Goal: Task Accomplishment & Management: Manage account settings

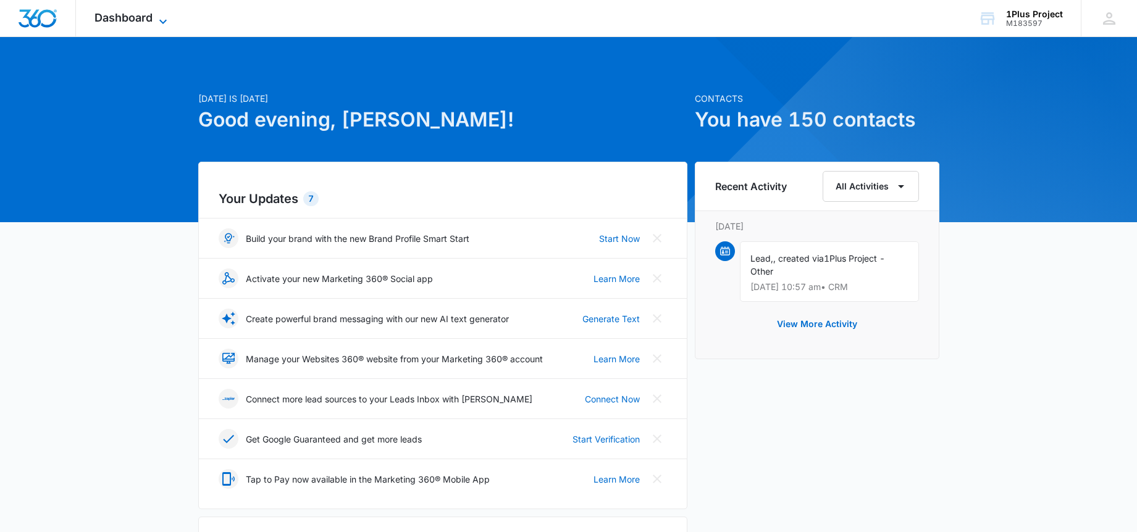
click at [119, 14] on span "Dashboard" at bounding box center [123, 17] width 58 height 13
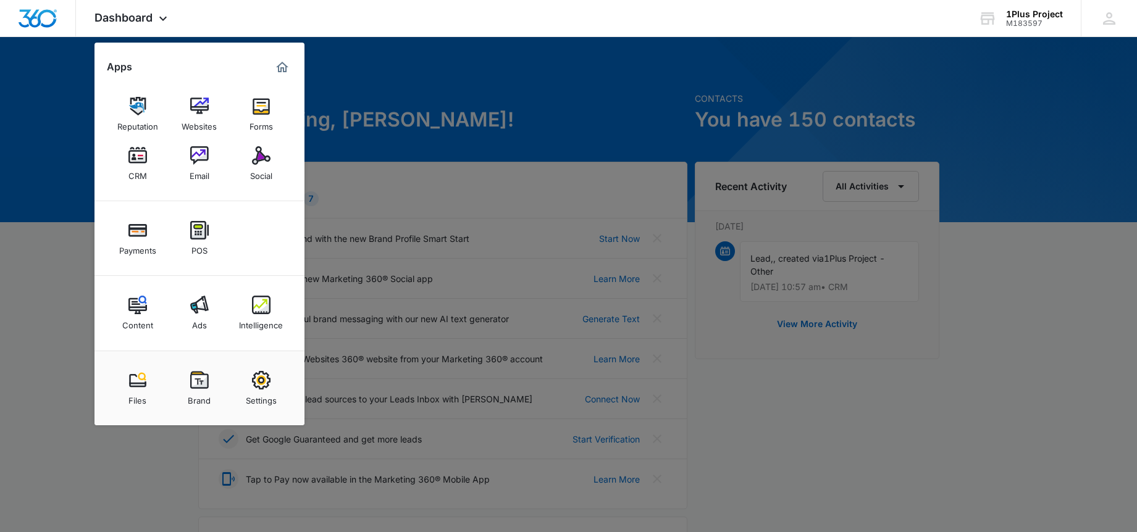
click at [201, 320] on div "Ads" at bounding box center [199, 322] width 15 height 16
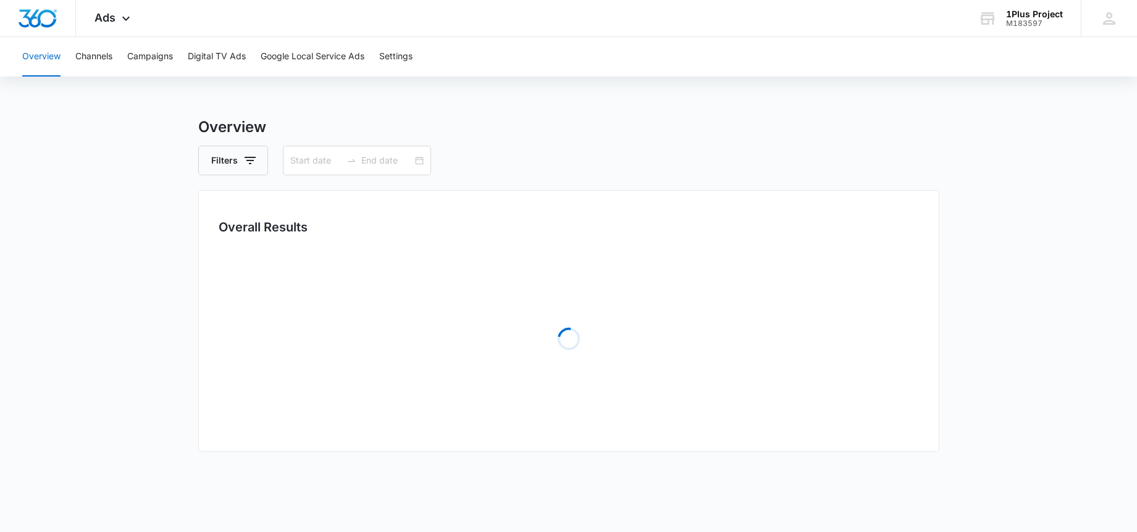
type input "09/29/2025"
type input "10/13/2025"
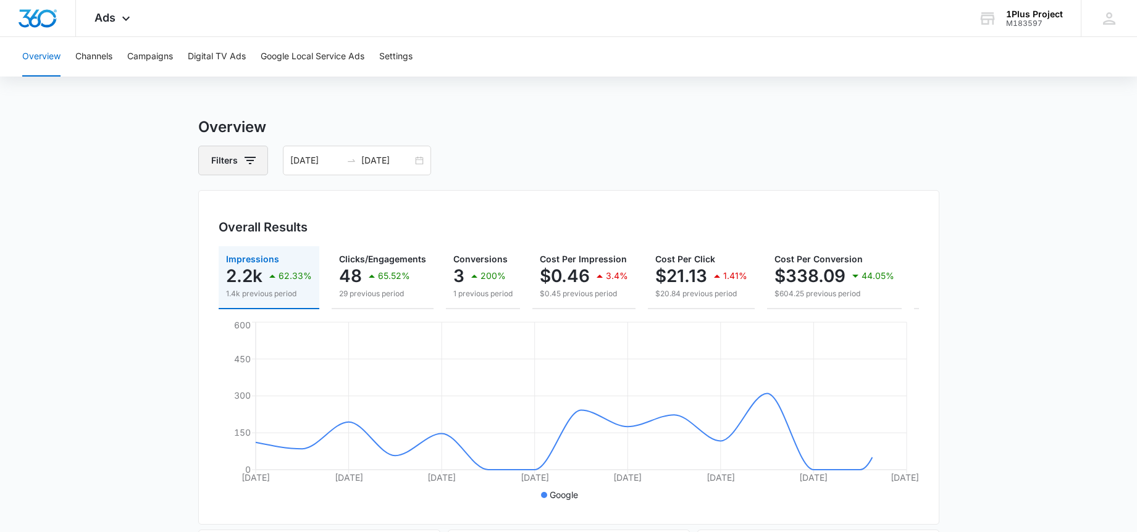
click at [239, 154] on button "Filters" at bounding box center [233, 161] width 70 height 30
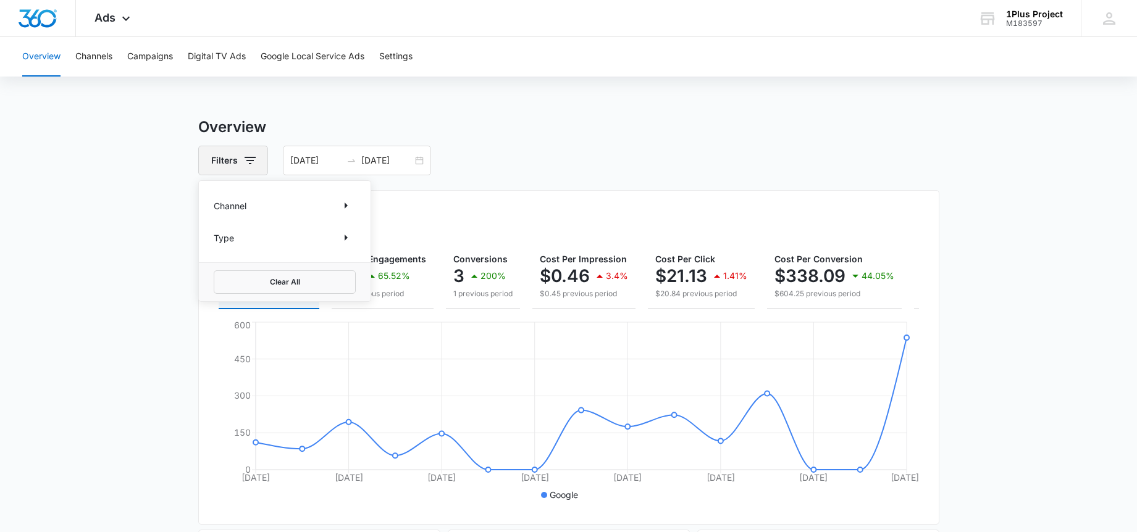
click at [243, 148] on button "Filters" at bounding box center [233, 161] width 70 height 30
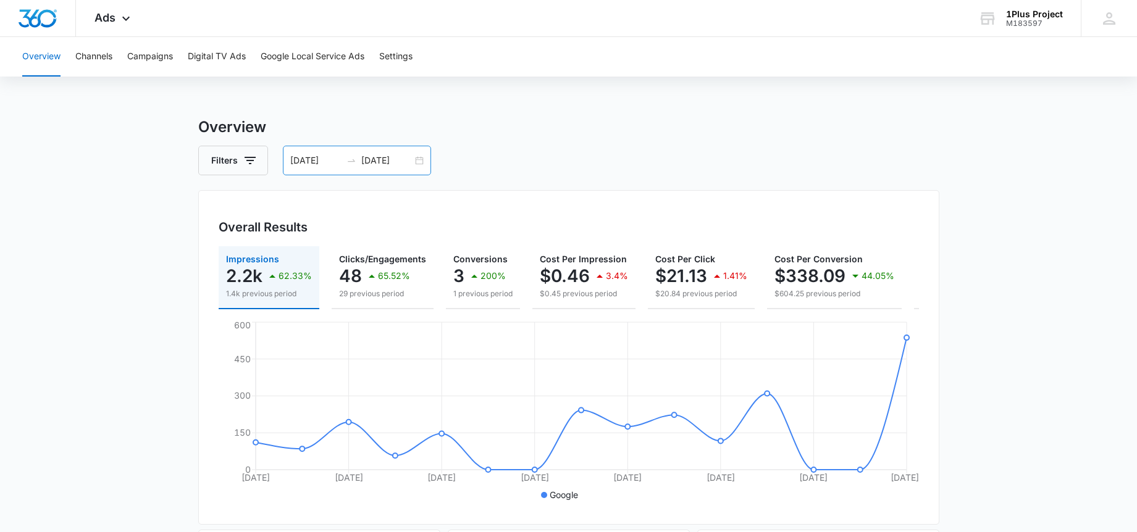
click at [317, 153] on div "09/29/2025 10/13/2025" at bounding box center [357, 161] width 148 height 30
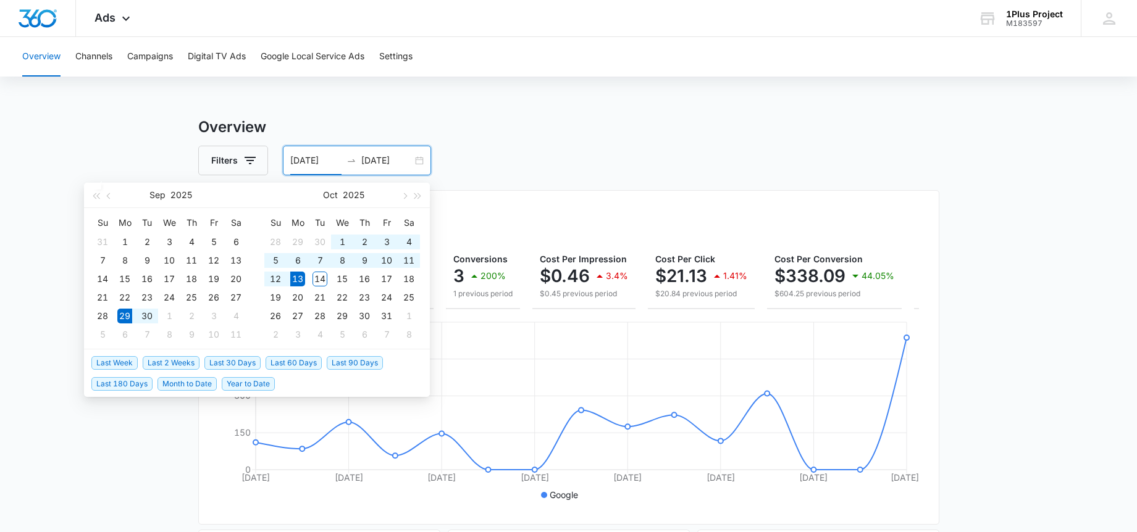
click at [177, 358] on span "Last 2 Weeks" at bounding box center [171, 363] width 57 height 14
type input "[DATE]"
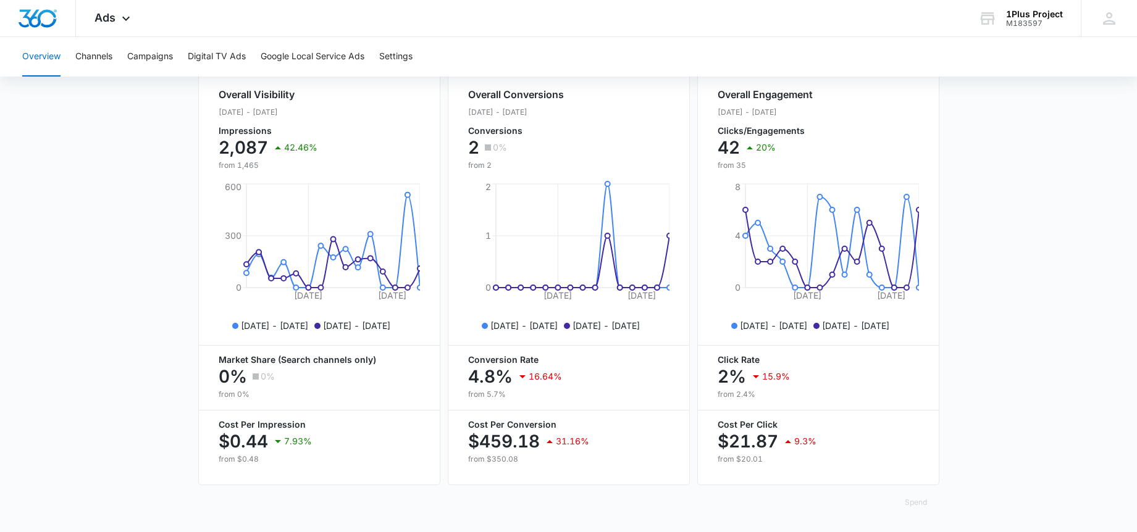
scroll to position [15, 0]
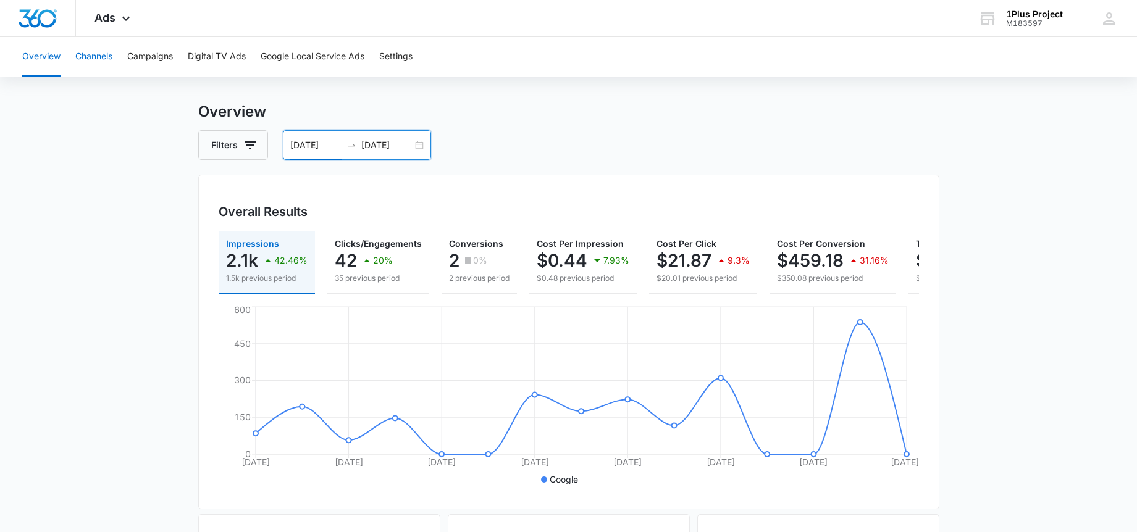
click at [109, 52] on button "Channels" at bounding box center [93, 57] width 37 height 40
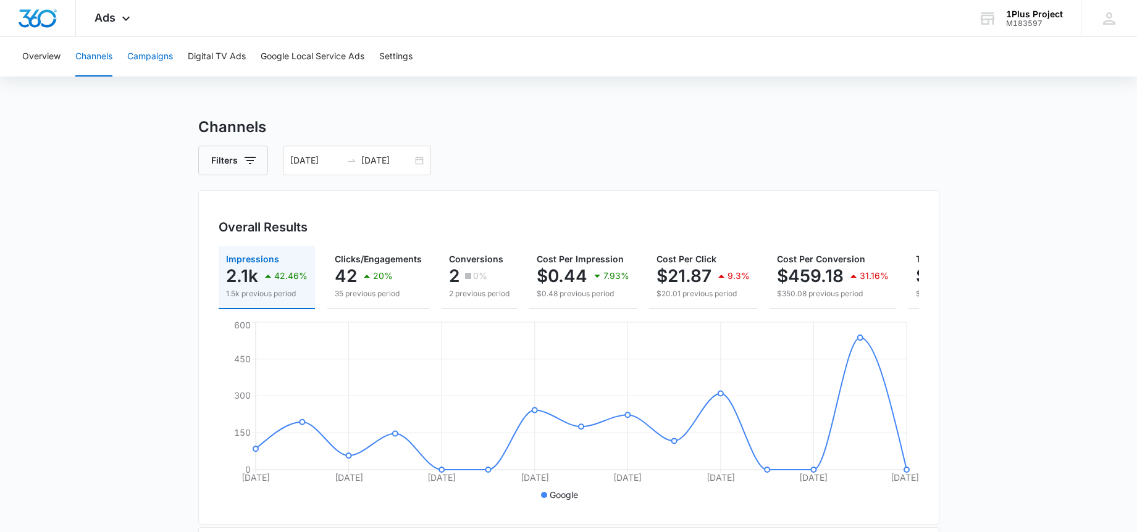
click at [153, 59] on button "Campaigns" at bounding box center [150, 57] width 46 height 40
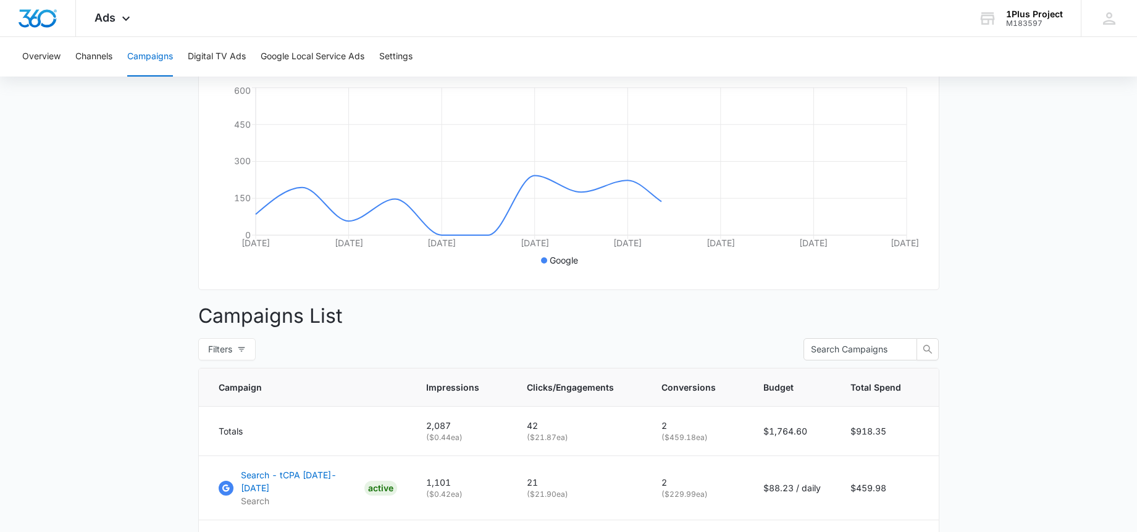
scroll to position [370, 0]
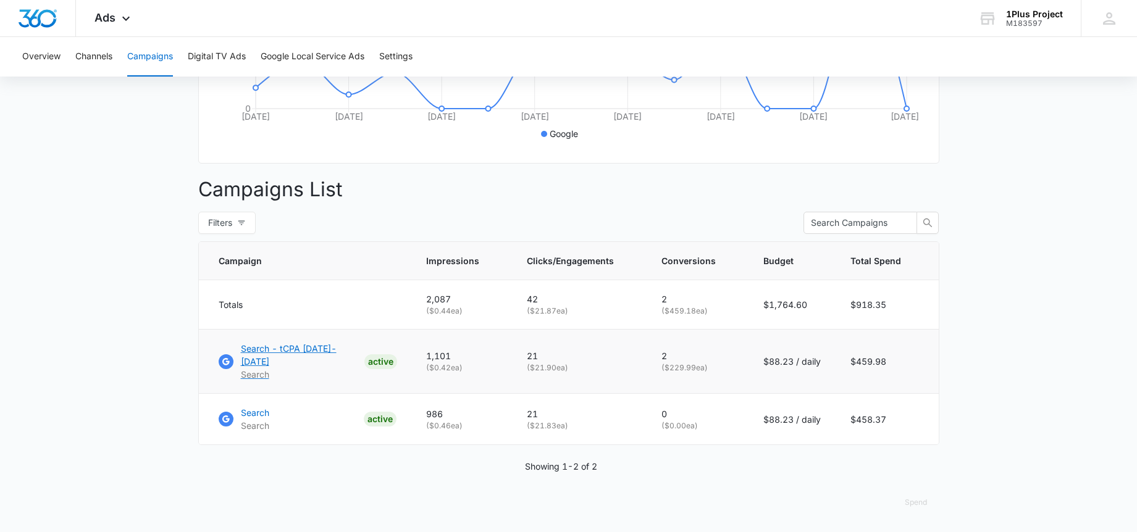
click at [304, 345] on p "Search - tCPA [DATE]-[DATE]" at bounding box center [300, 355] width 119 height 26
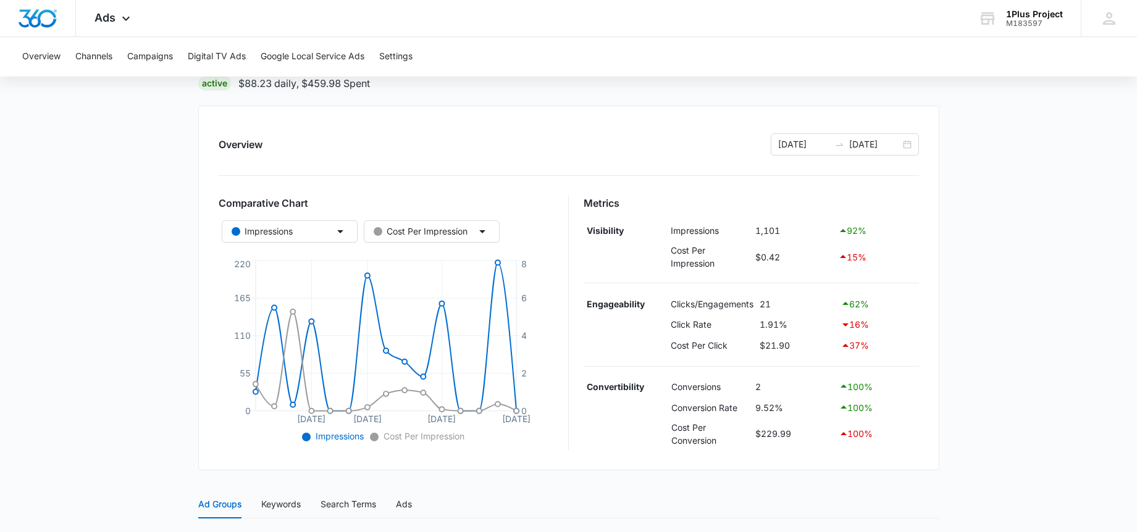
scroll to position [75, 0]
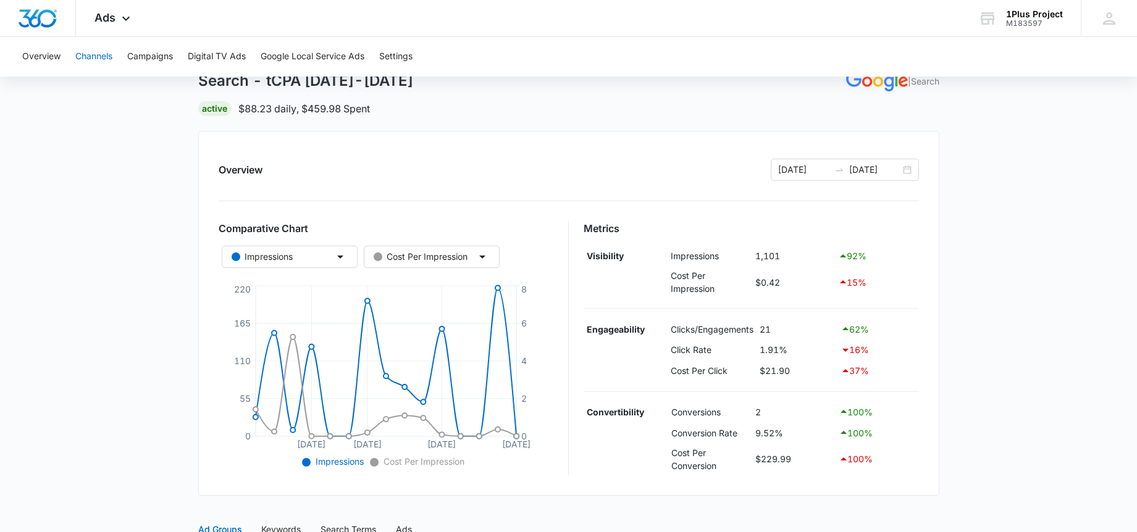
click at [88, 57] on button "Channels" at bounding box center [93, 57] width 37 height 40
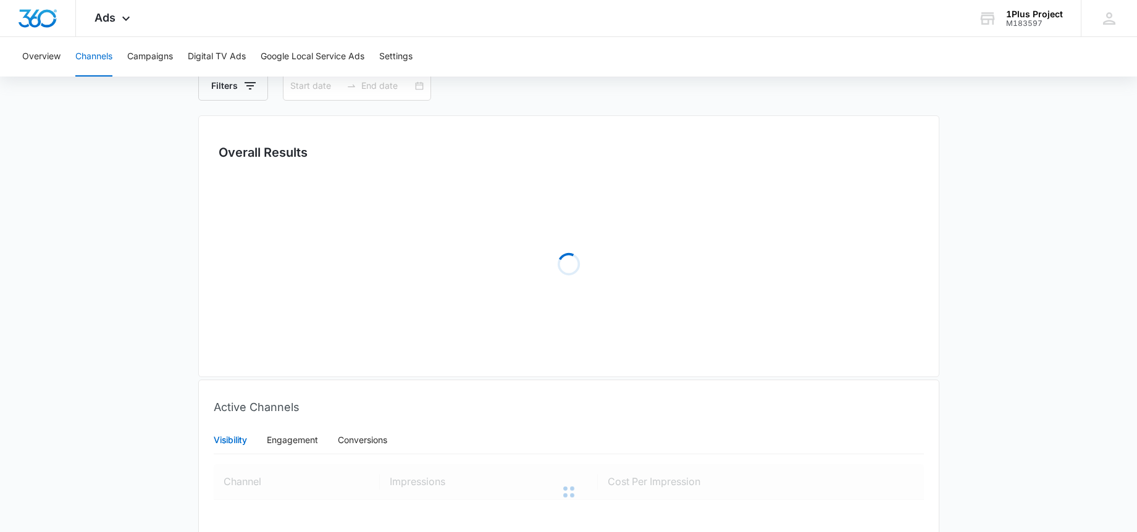
type input "[DATE]"
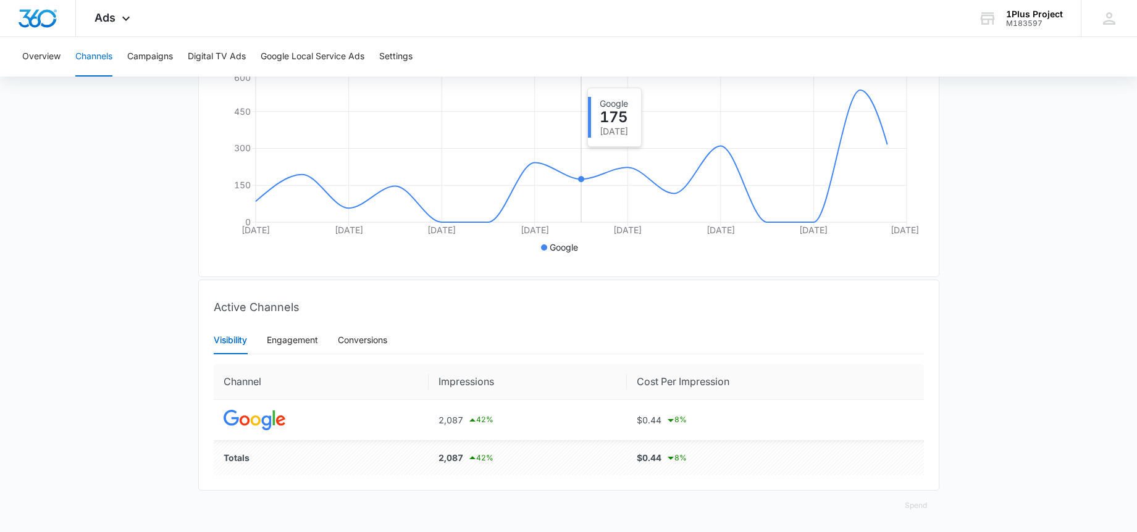
scroll to position [260, 0]
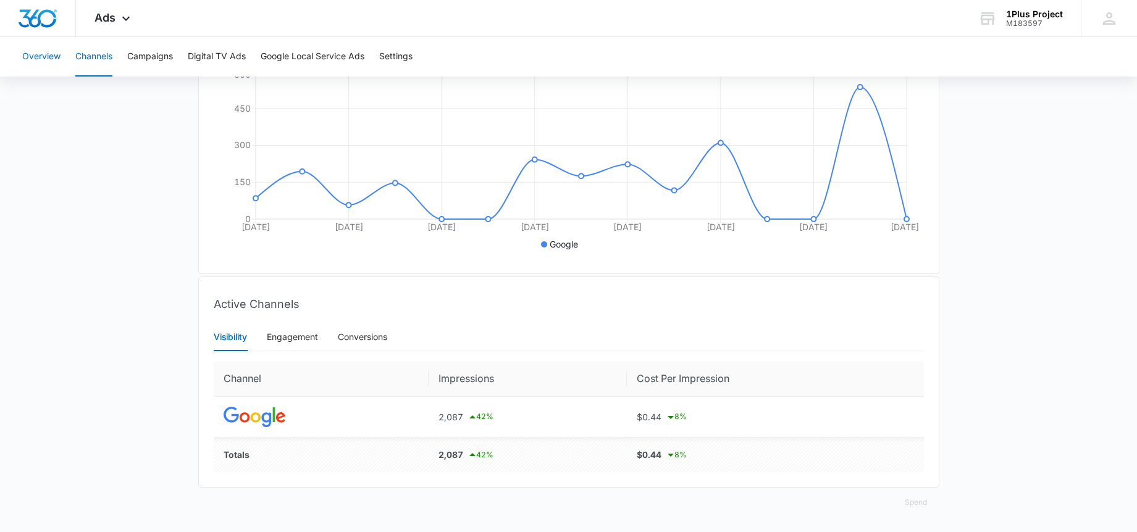
click at [61, 55] on button "Overview" at bounding box center [41, 57] width 38 height 40
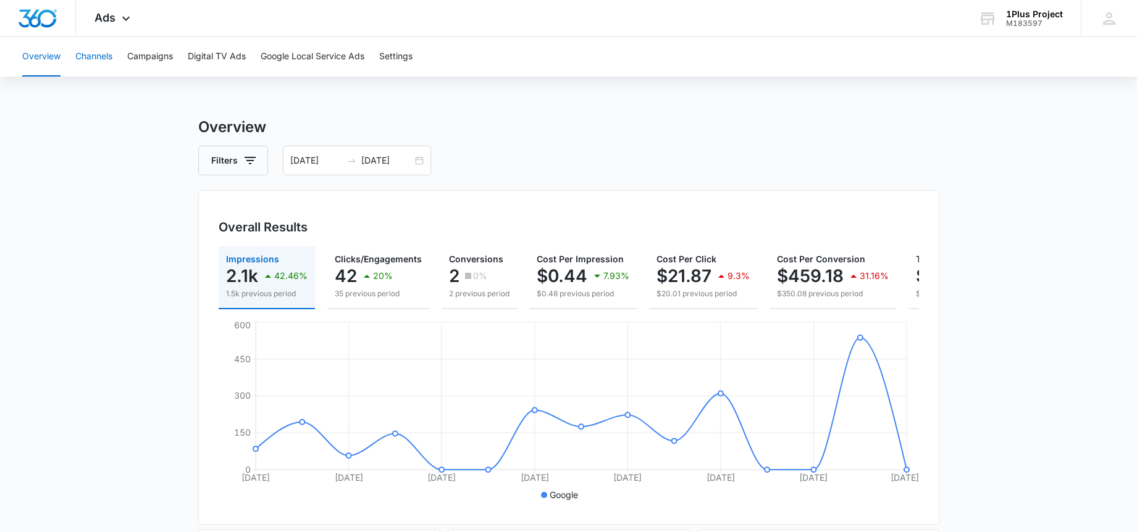
click at [103, 59] on button "Channels" at bounding box center [93, 57] width 37 height 40
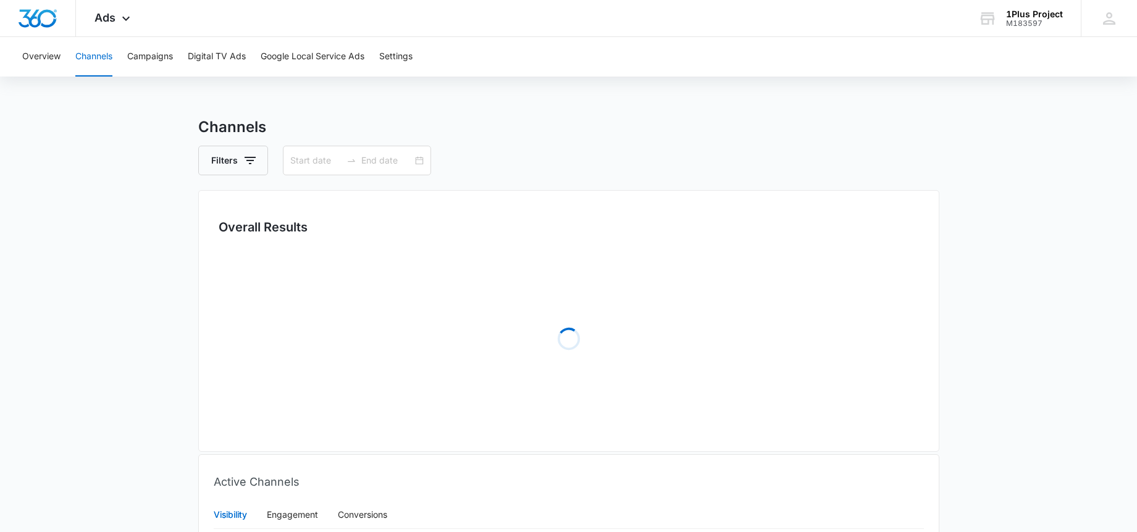
type input "[DATE]"
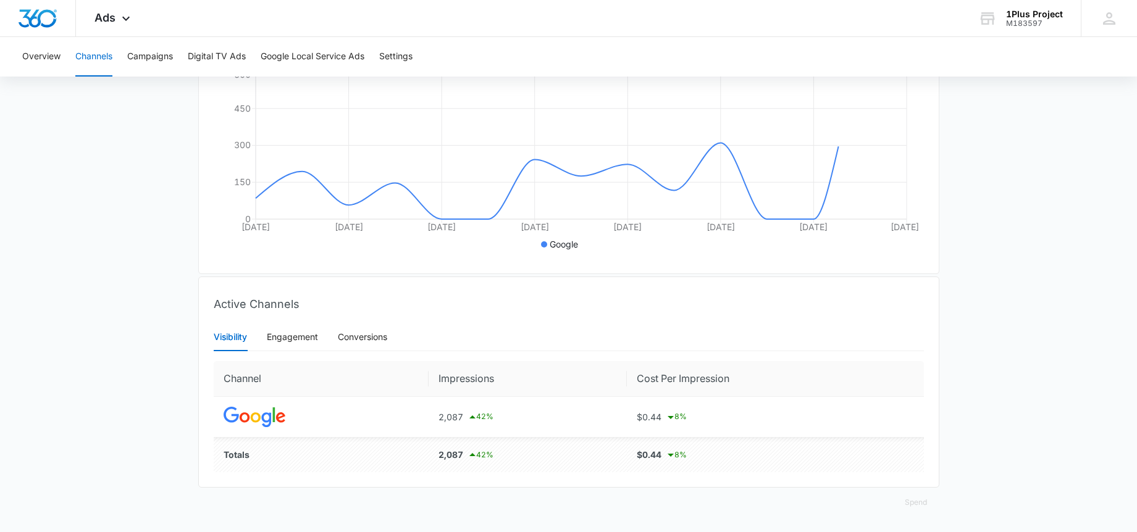
scroll to position [260, 0]
click at [167, 65] on button "Campaigns" at bounding box center [150, 57] width 46 height 40
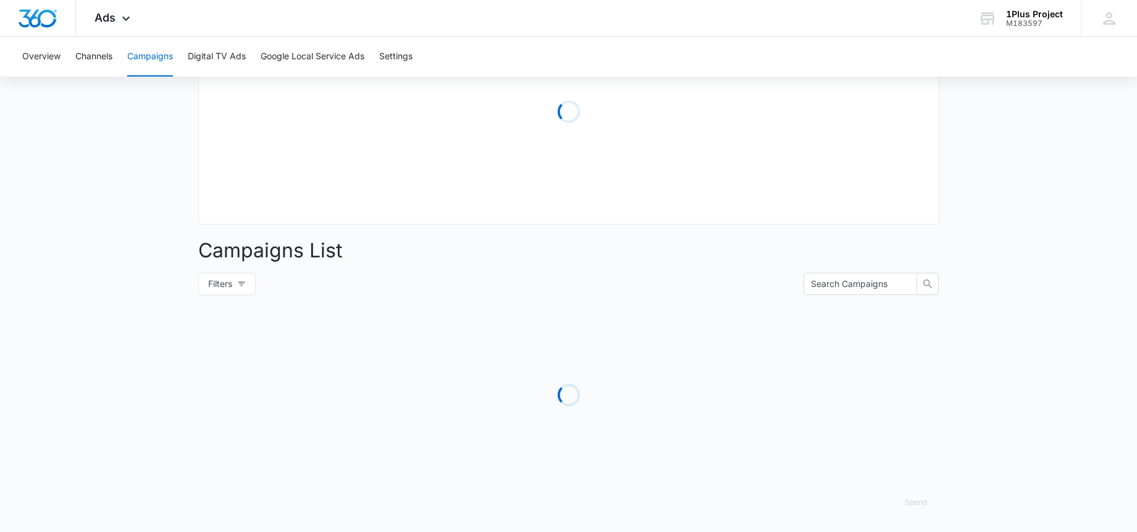
type input "[DATE]"
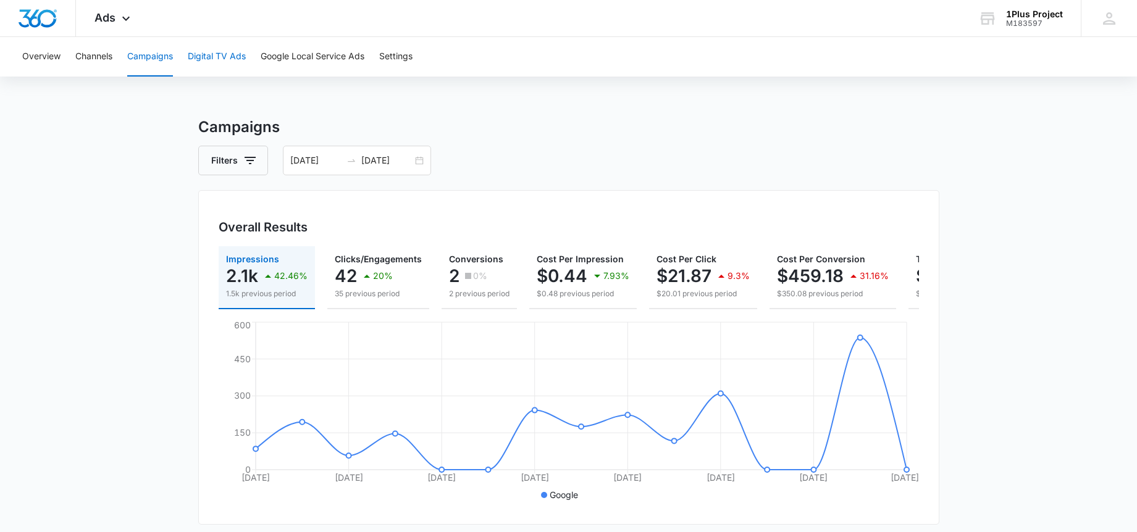
click at [195, 50] on button "Digital TV Ads" at bounding box center [217, 57] width 58 height 40
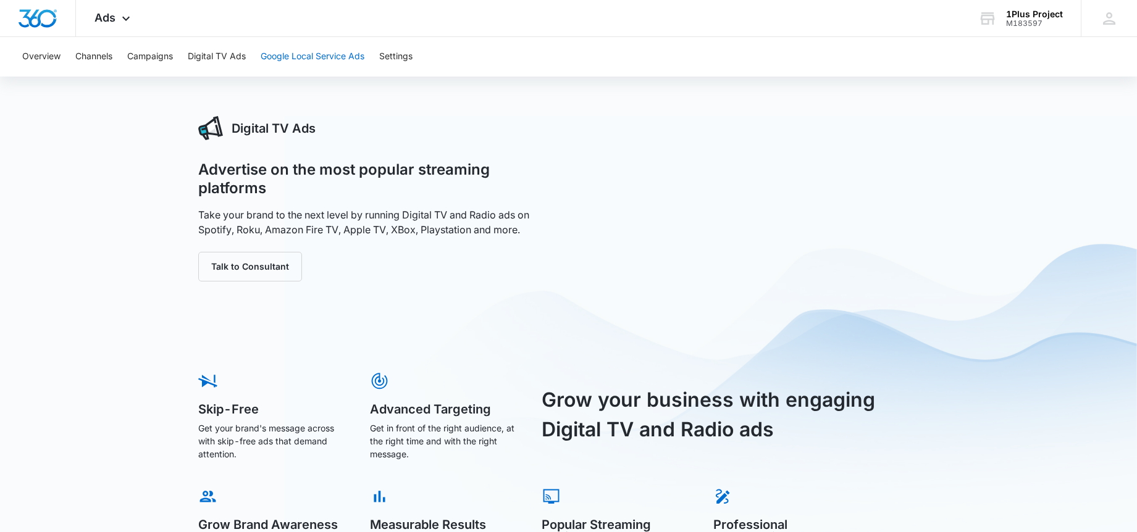
click at [288, 61] on button "Google Local Service Ads" at bounding box center [313, 57] width 104 height 40
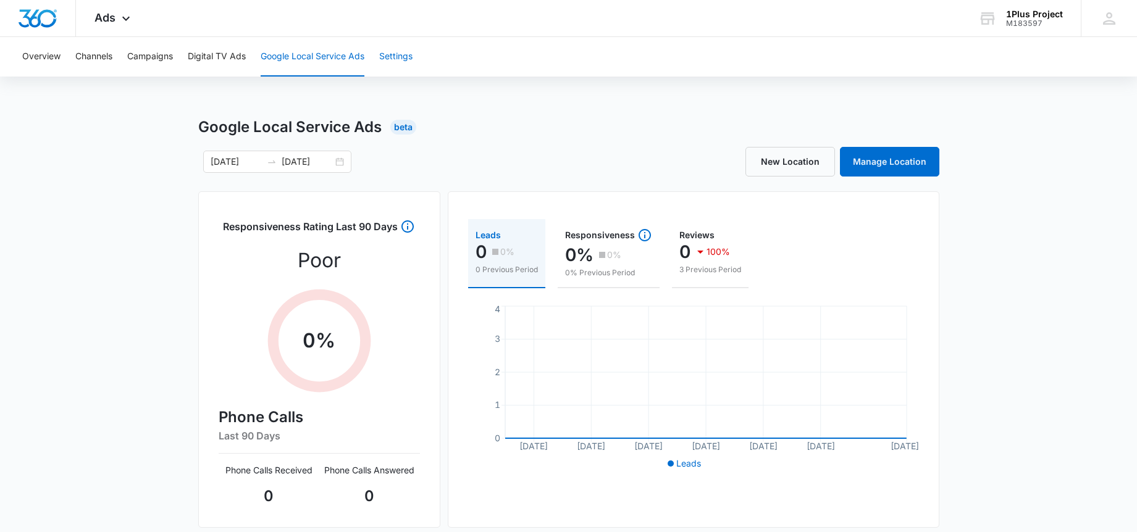
click at [390, 54] on button "Settings" at bounding box center [395, 57] width 33 height 40
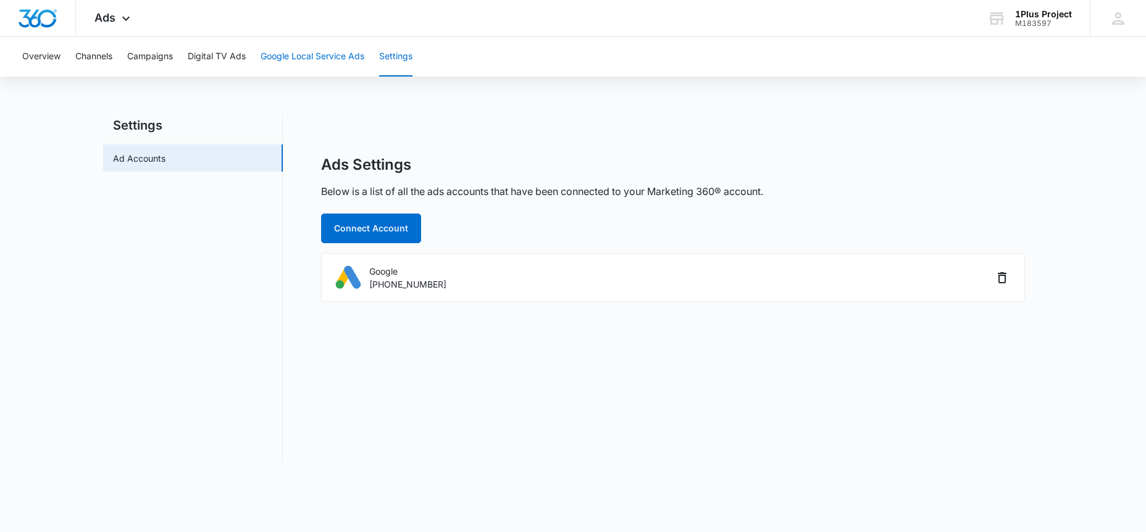
click at [274, 63] on button "Google Local Service Ads" at bounding box center [313, 57] width 104 height 40
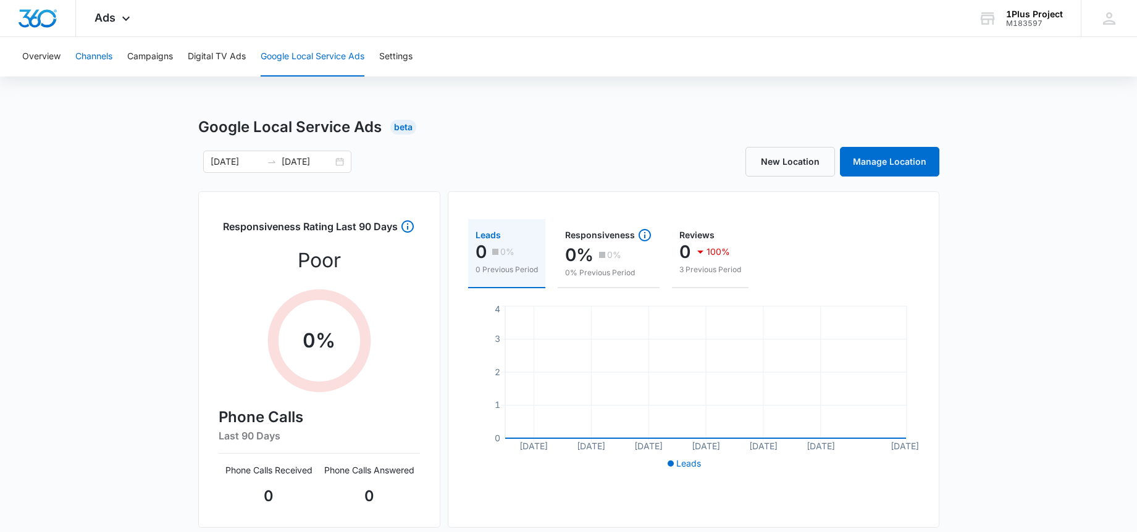
click at [112, 56] on button "Channels" at bounding box center [93, 57] width 37 height 40
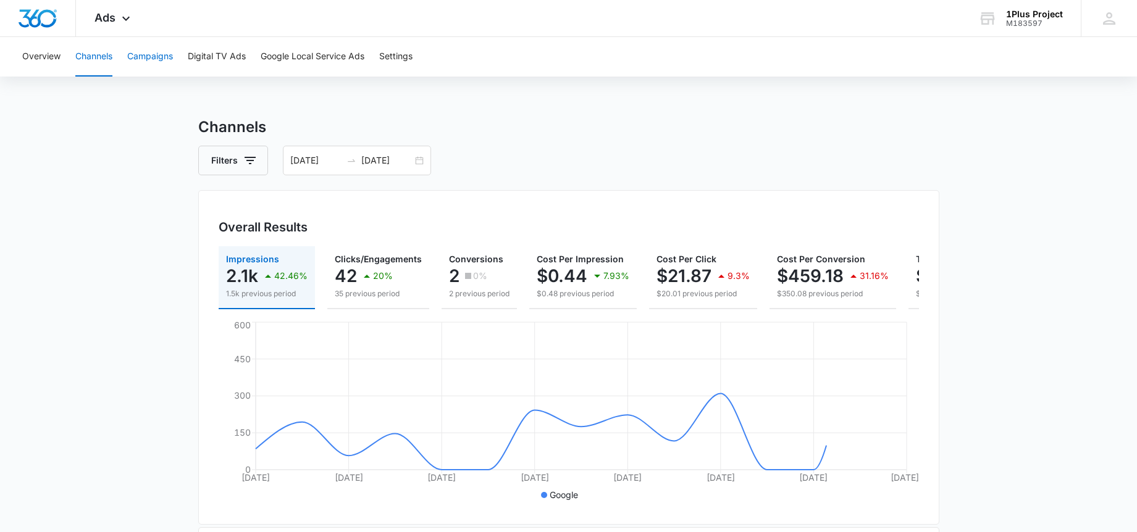
click at [151, 54] on button "Campaigns" at bounding box center [150, 57] width 46 height 40
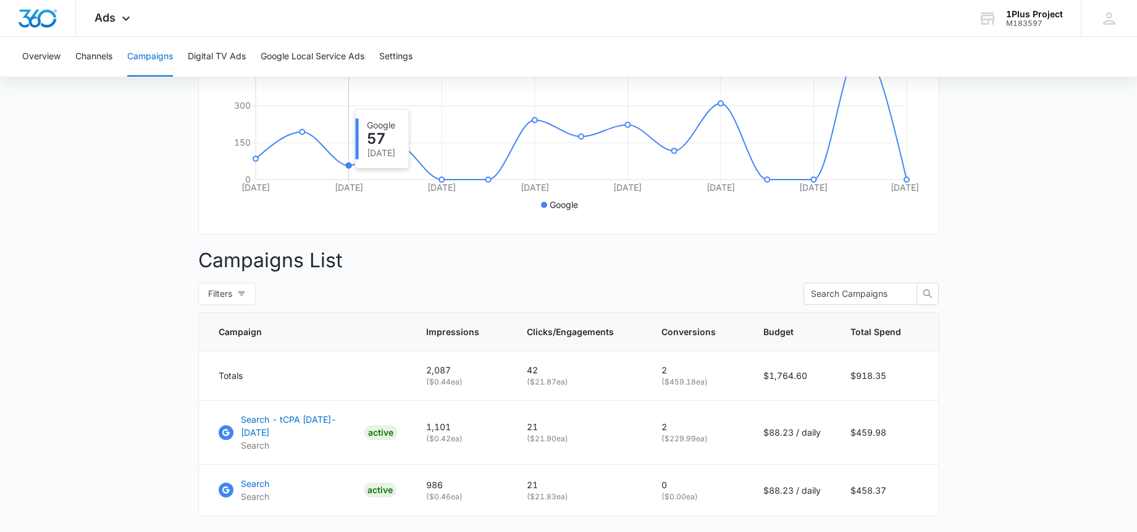
scroll to position [15, 0]
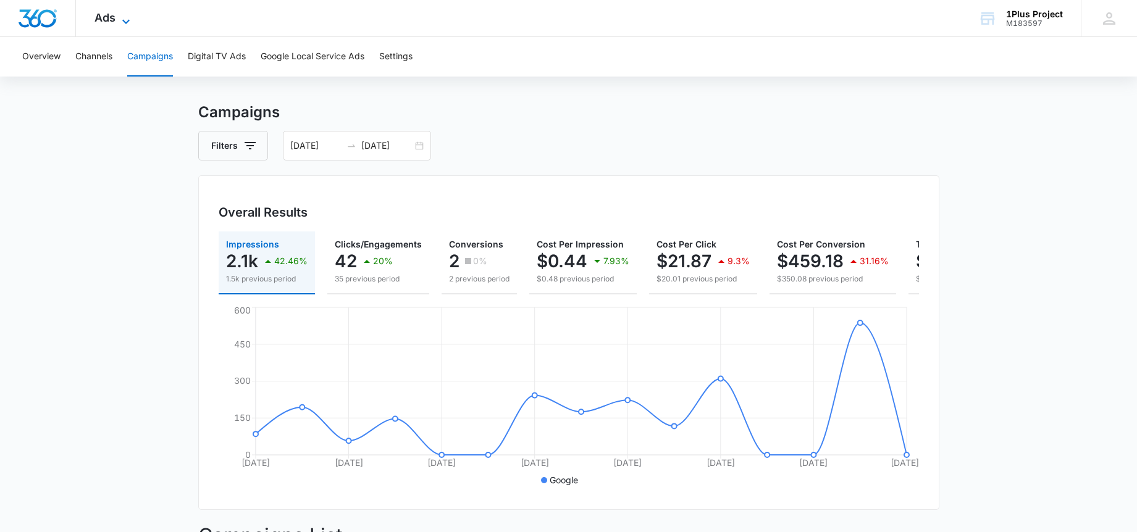
click at [109, 12] on span "Ads" at bounding box center [104, 17] width 21 height 13
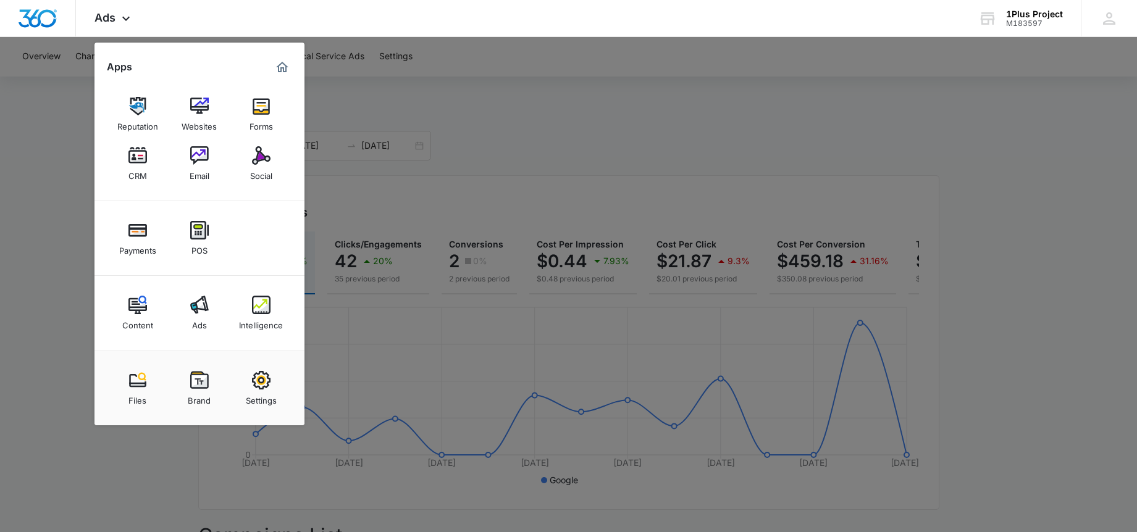
click at [138, 314] on img at bounding box center [137, 305] width 19 height 19
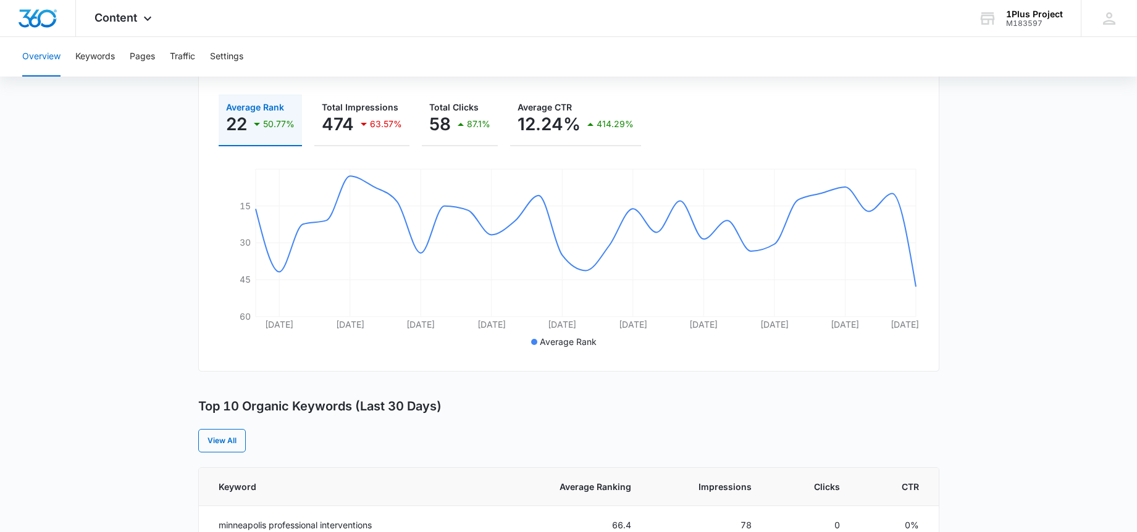
scroll to position [10, 0]
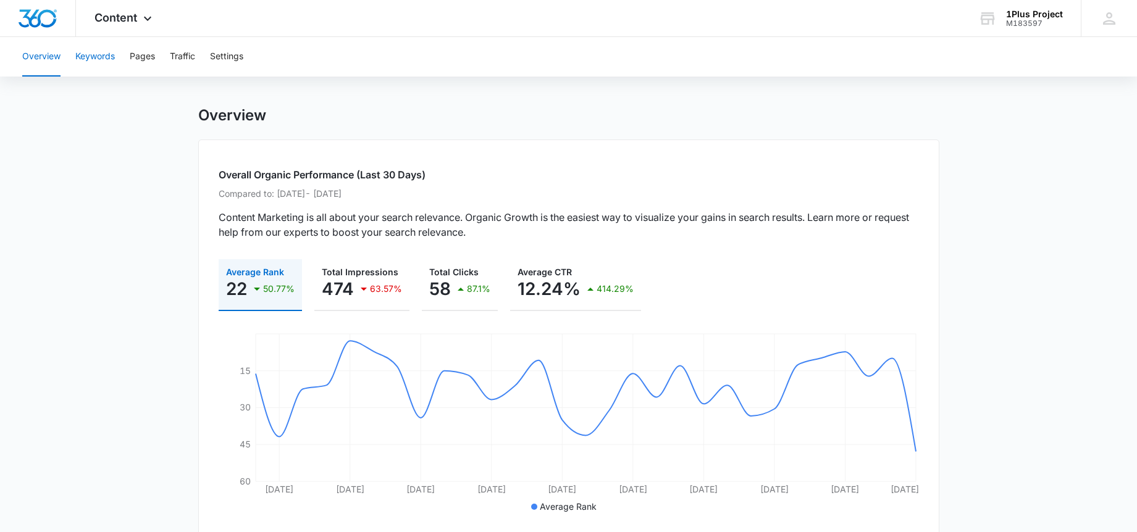
click at [98, 53] on button "Keywords" at bounding box center [95, 57] width 40 height 40
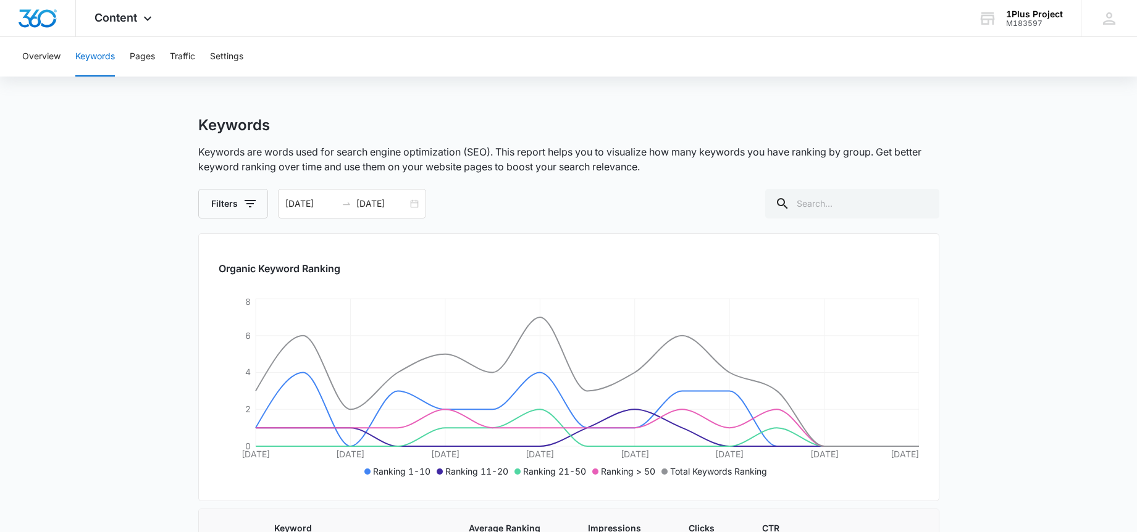
click at [159, 47] on div "Overview Keywords Pages Traffic Settings" at bounding box center [568, 57] width 1107 height 40
click at [154, 51] on button "Pages" at bounding box center [142, 57] width 25 height 40
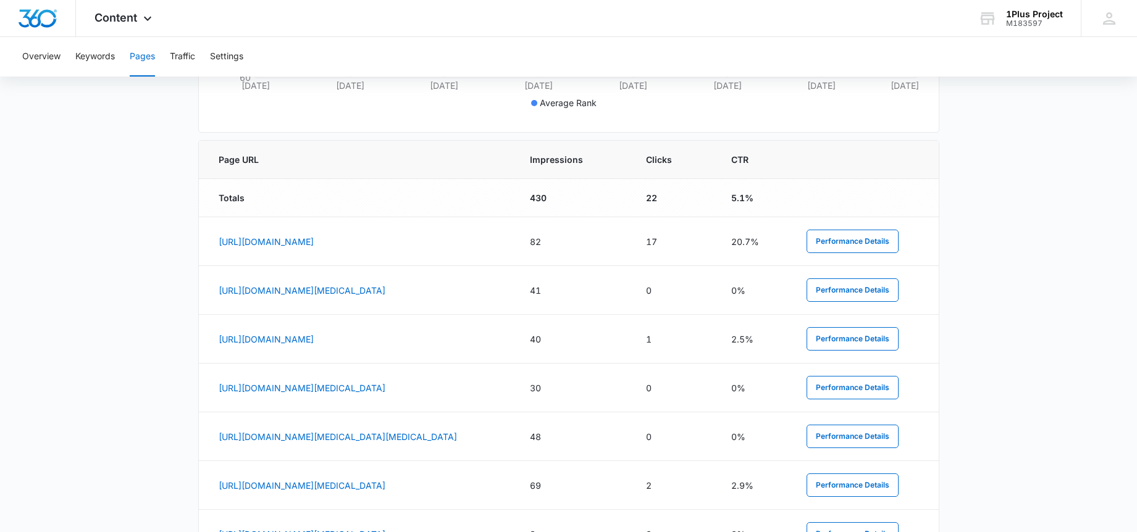
scroll to position [593, 0]
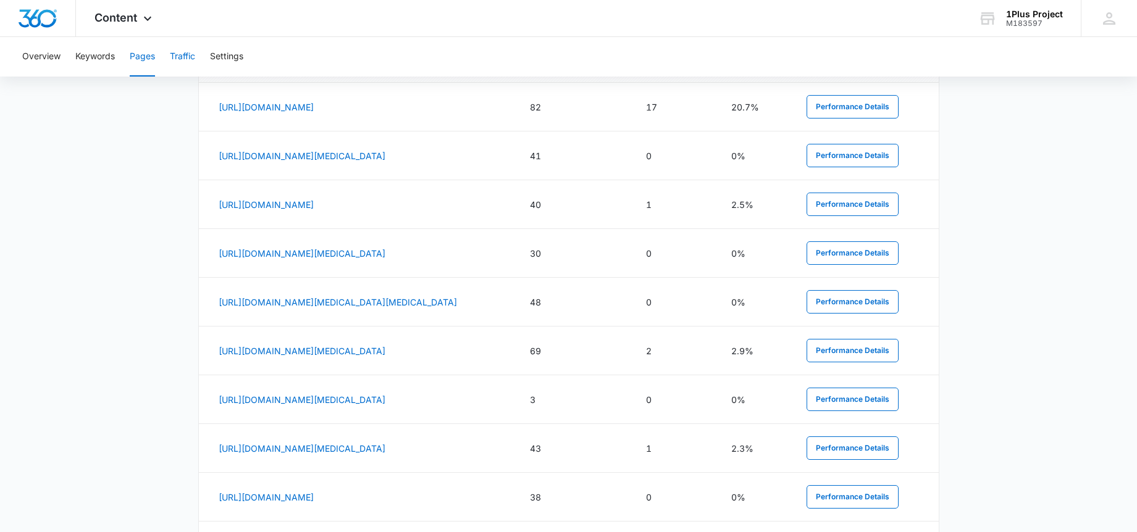
click at [181, 56] on button "Traffic" at bounding box center [182, 57] width 25 height 40
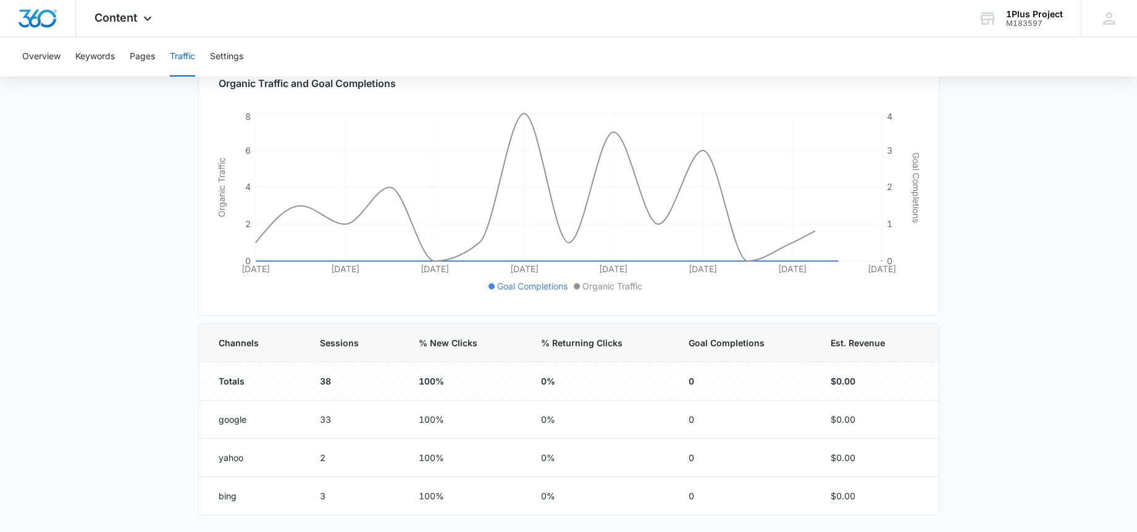
scroll to position [219, 0]
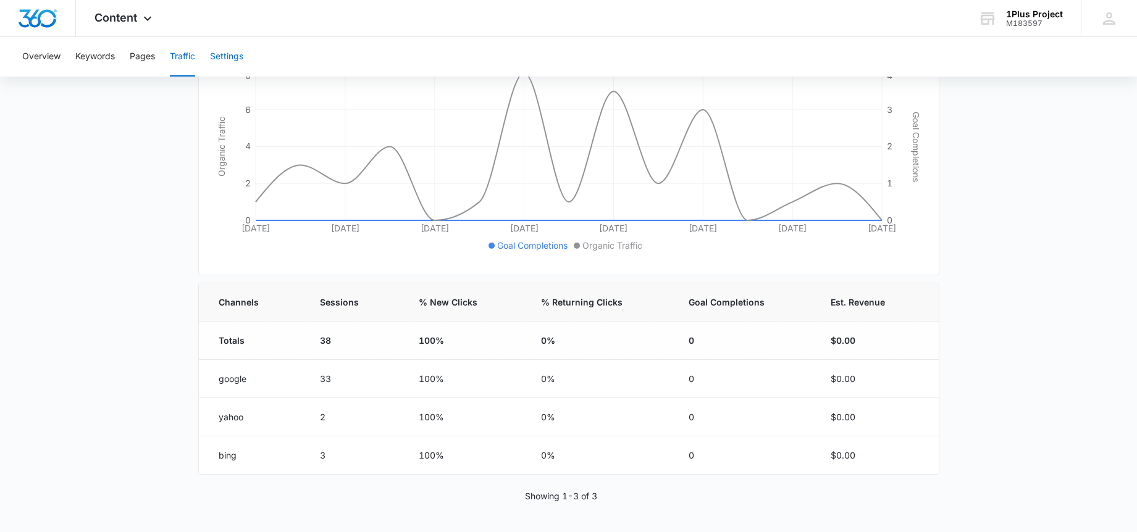
click at [235, 41] on div "Content Apps Reputation Websites Forms CRM Email Social Payments POS Content Ad…" at bounding box center [568, 156] width 1137 height 751
click at [138, 23] on div "Content Apps Reputation Websites Forms CRM Email Social Payments POS Content Ad…" at bounding box center [125, 18] width 98 height 36
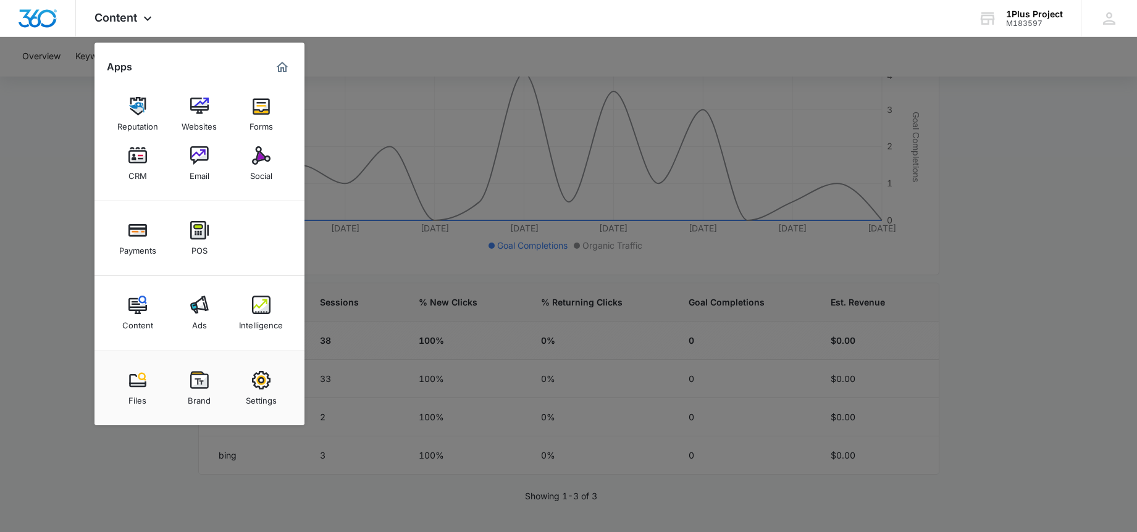
click at [198, 306] on img at bounding box center [199, 305] width 19 height 19
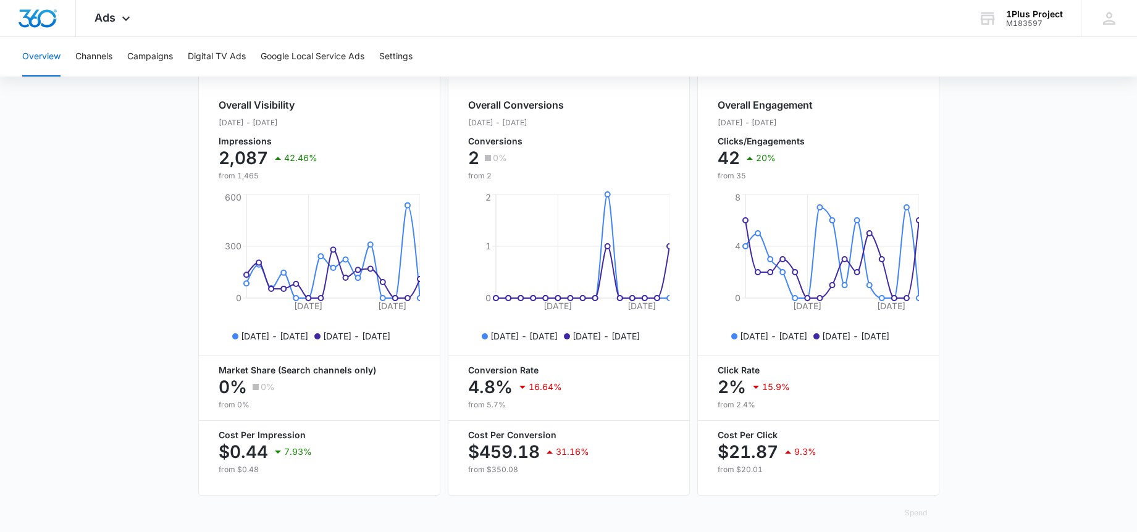
scroll to position [480, 0]
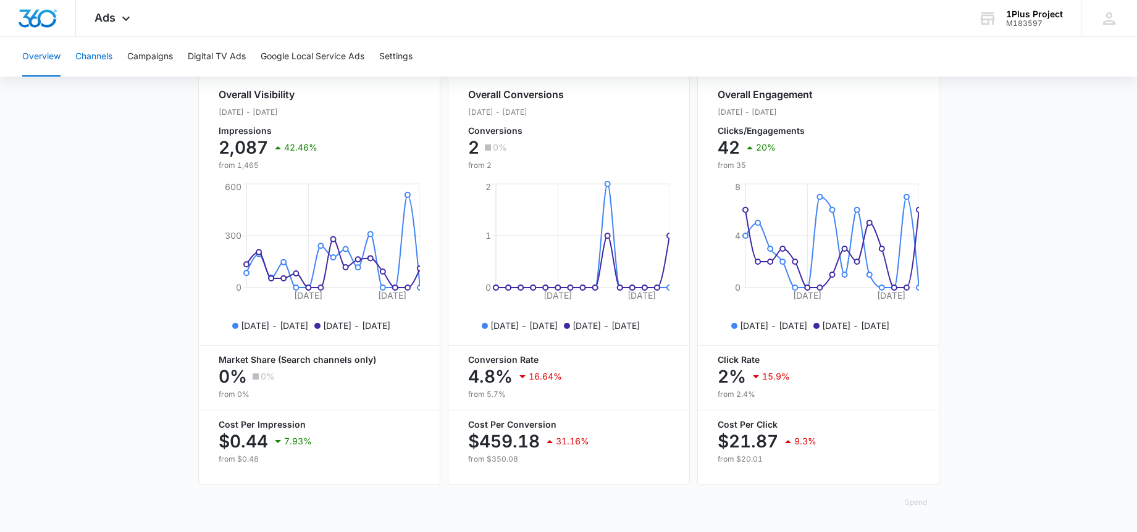
click at [92, 72] on button "Channels" at bounding box center [93, 57] width 37 height 40
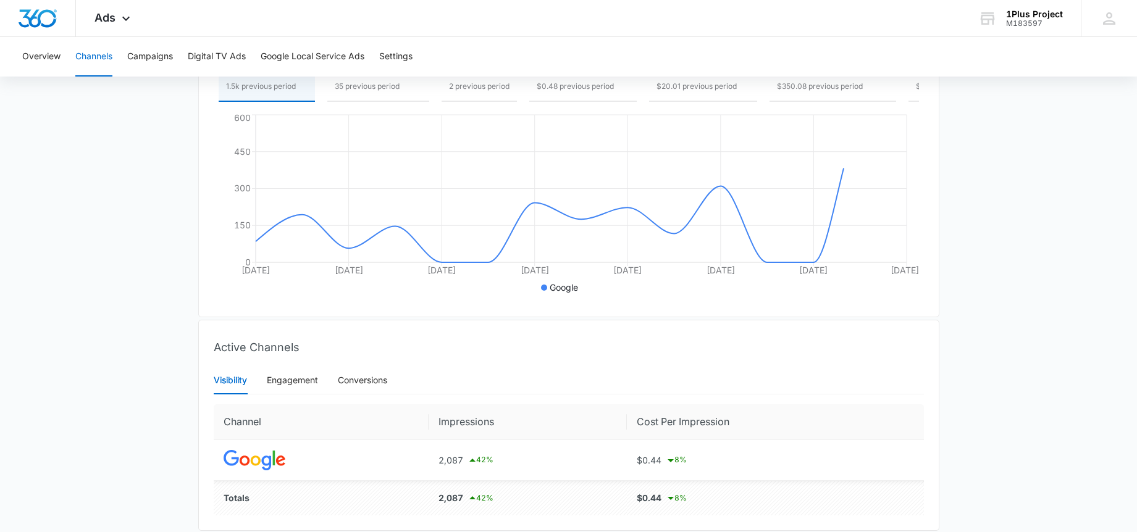
scroll to position [260, 0]
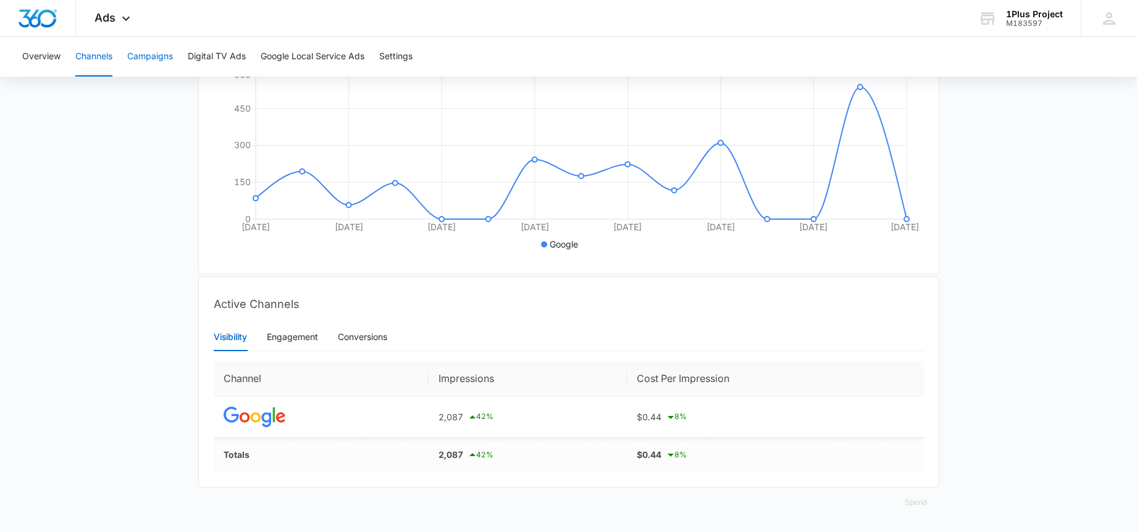
click at [153, 60] on button "Campaigns" at bounding box center [150, 57] width 46 height 40
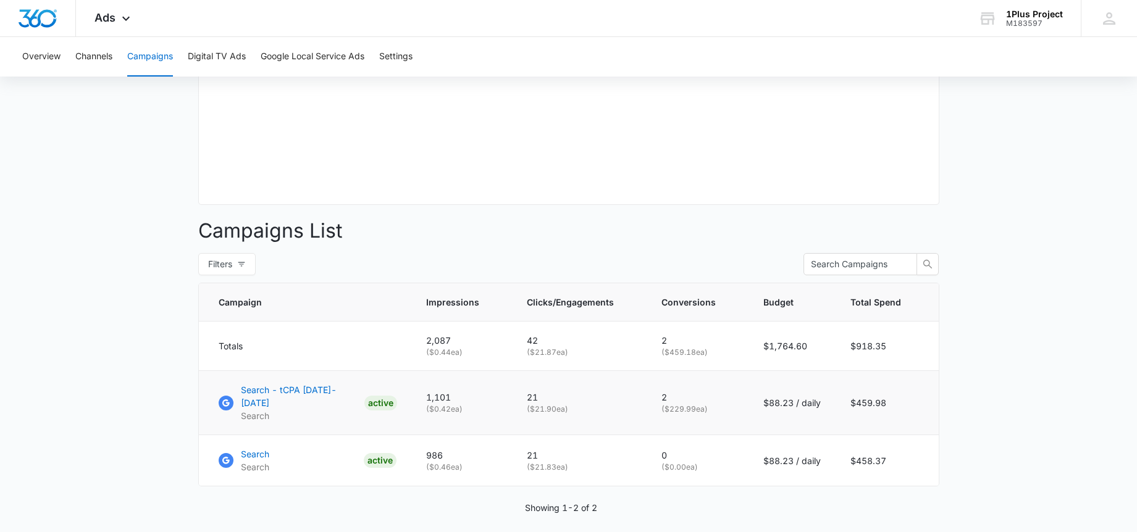
scroll to position [370, 0]
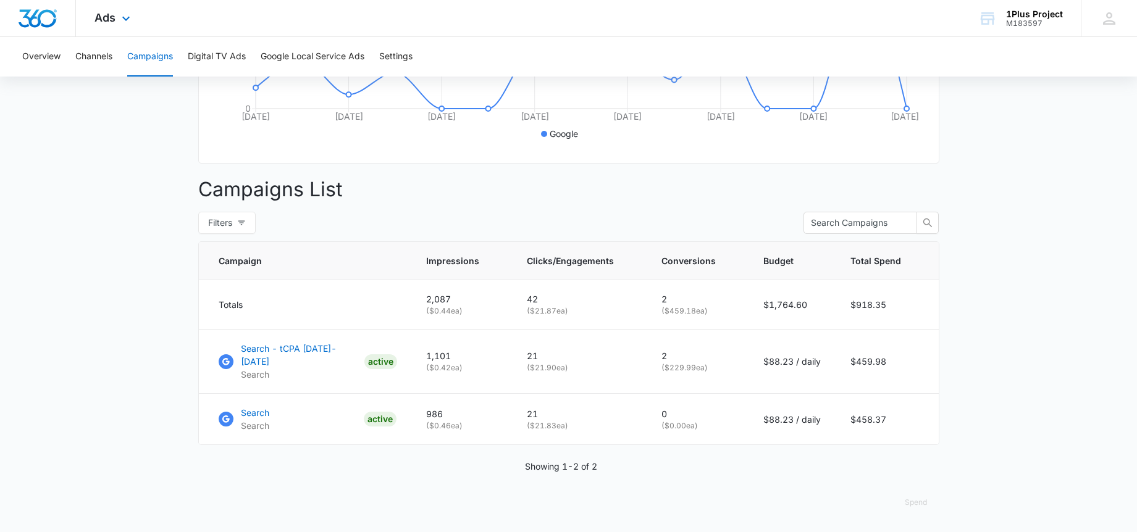
click at [90, 19] on div "Ads Apps Reputation Websites Forms CRM Email Social Payments POS Content Ads In…" at bounding box center [114, 18] width 76 height 36
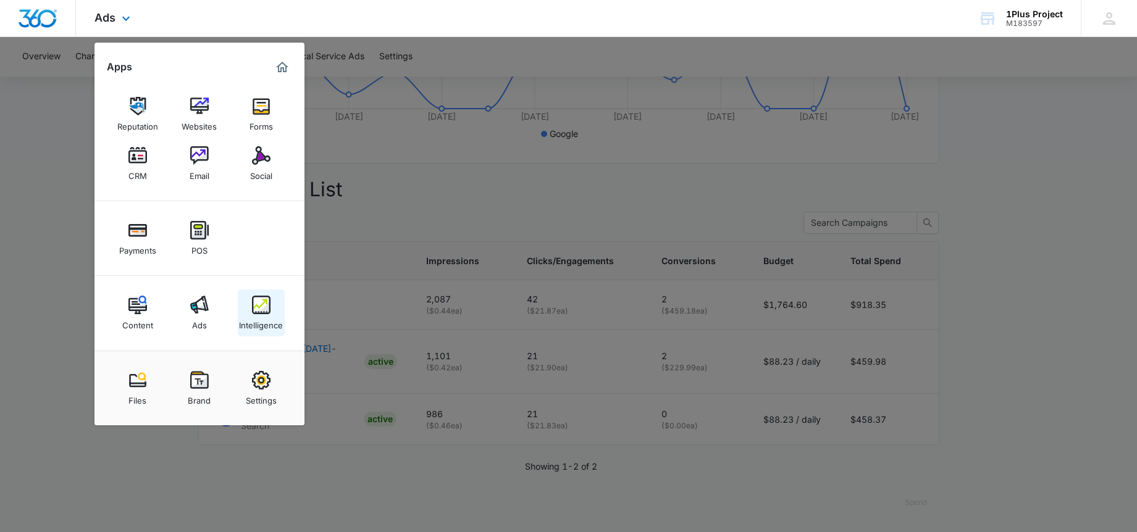
click at [243, 320] on div "Intelligence" at bounding box center [261, 322] width 44 height 16
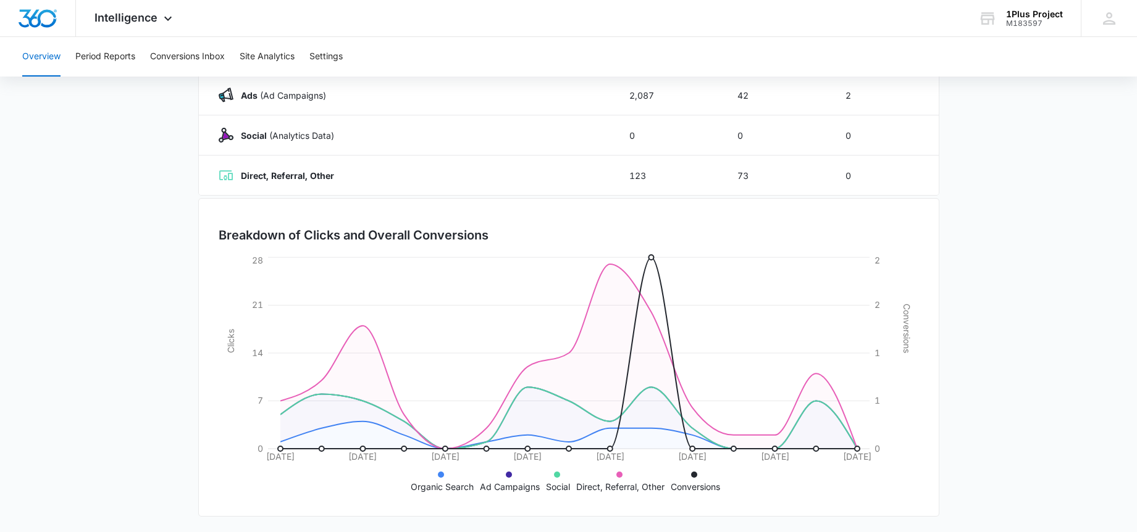
scroll to position [232, 0]
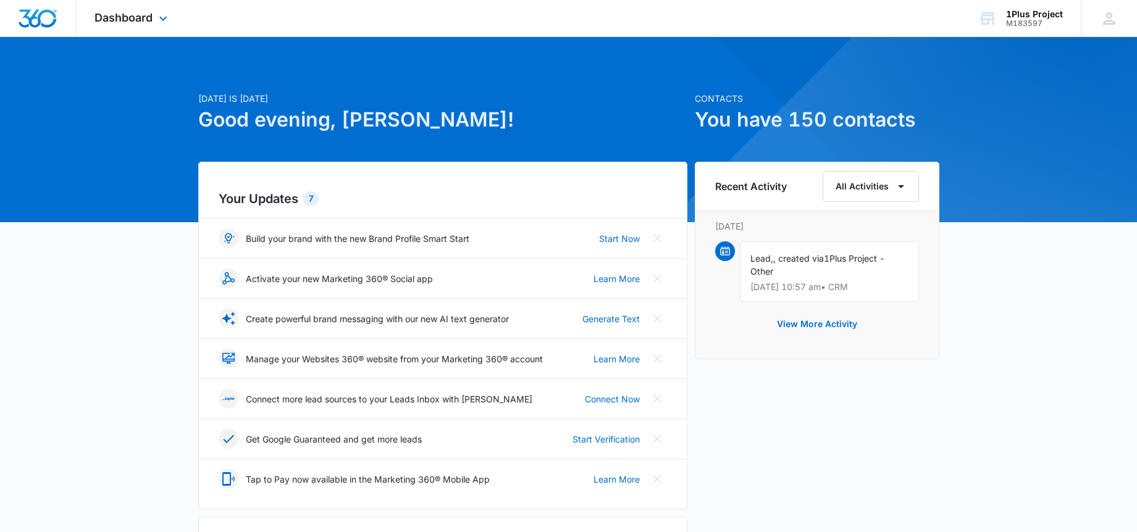
click at [154, 21] on div "Dashboard Apps Reputation Websites Forms CRM Email Social Payments POS Content …" at bounding box center [132, 18] width 113 height 36
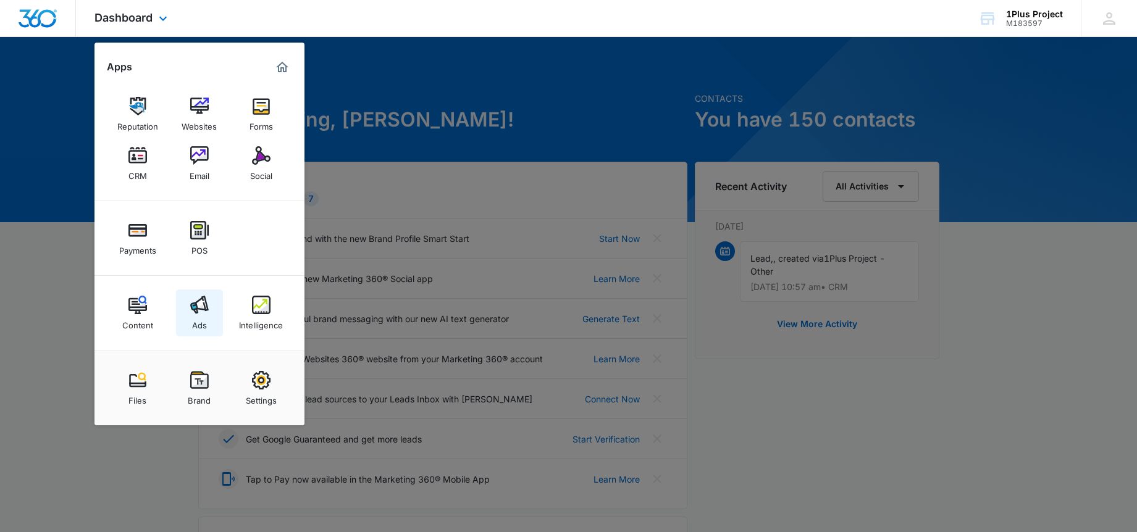
click at [199, 328] on div "Ads" at bounding box center [199, 322] width 15 height 16
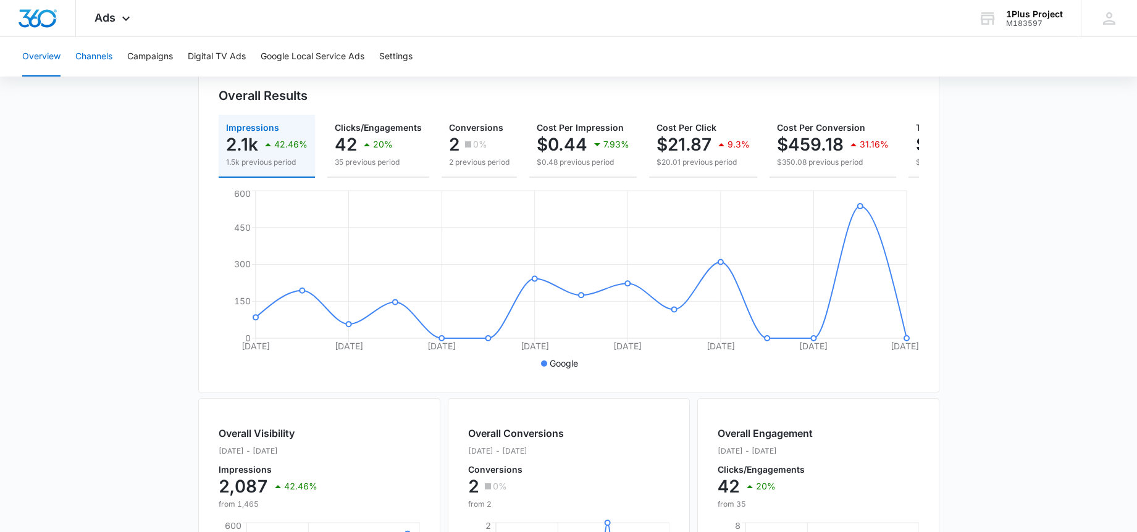
scroll to position [79, 0]
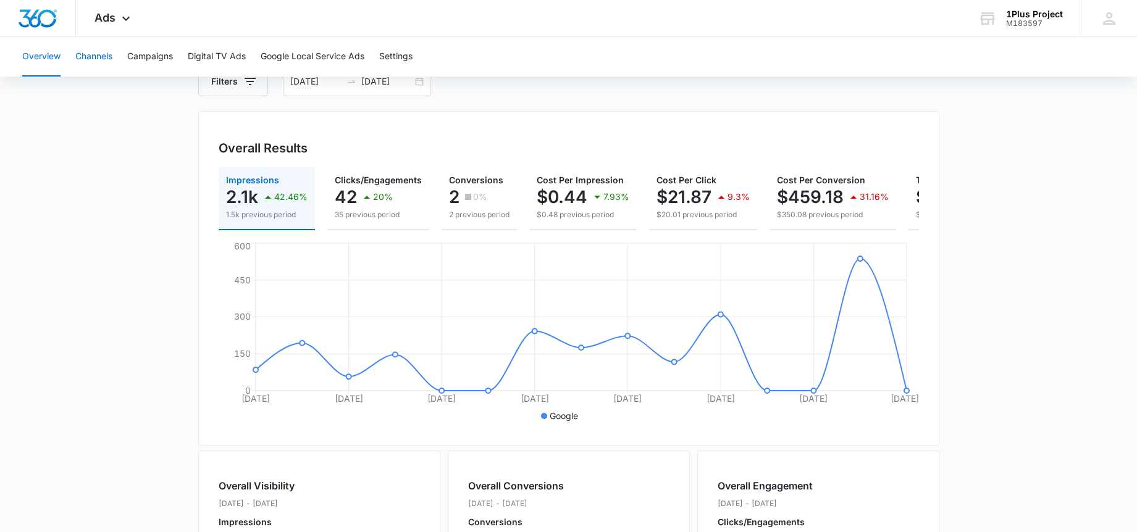
click at [99, 59] on button "Channels" at bounding box center [93, 57] width 37 height 40
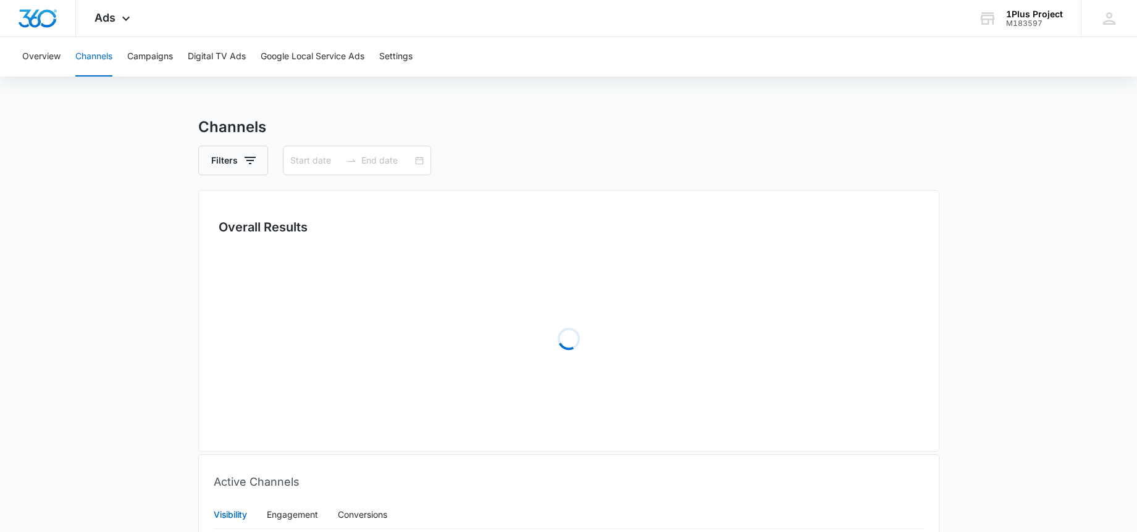
type input "[DATE]"
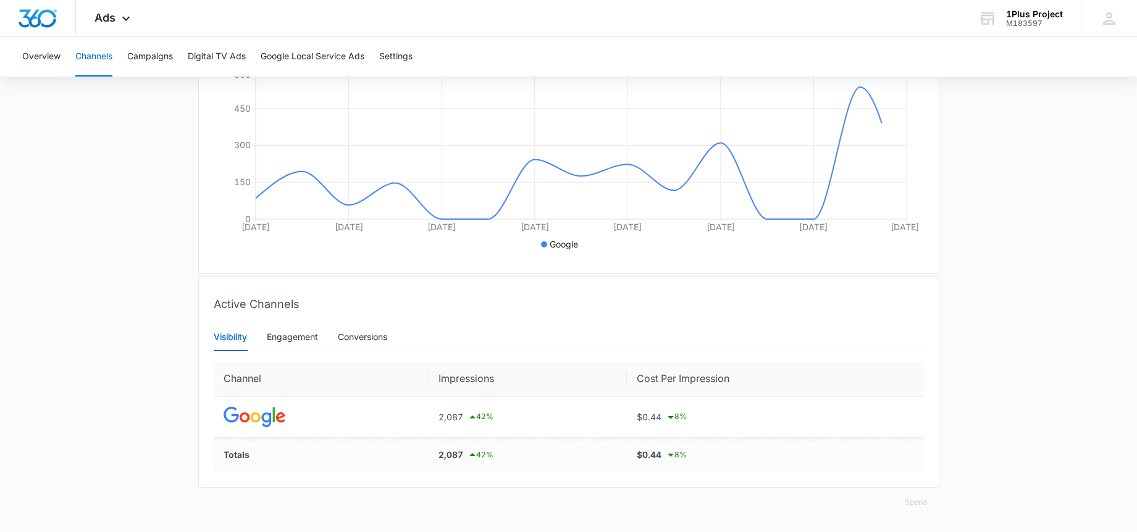
scroll to position [260, 0]
click at [134, 64] on button "Campaigns" at bounding box center [150, 57] width 46 height 40
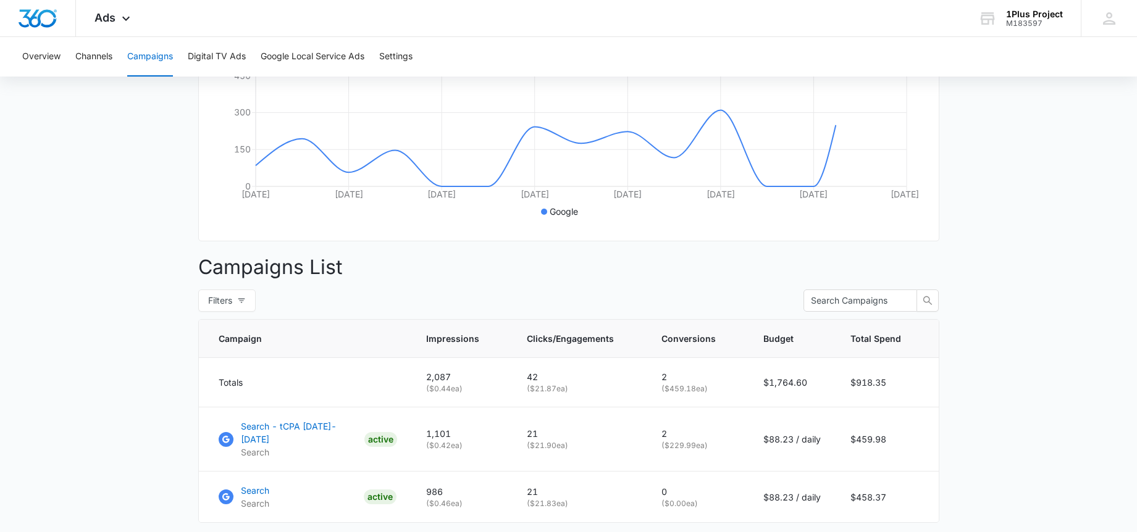
scroll to position [370, 0]
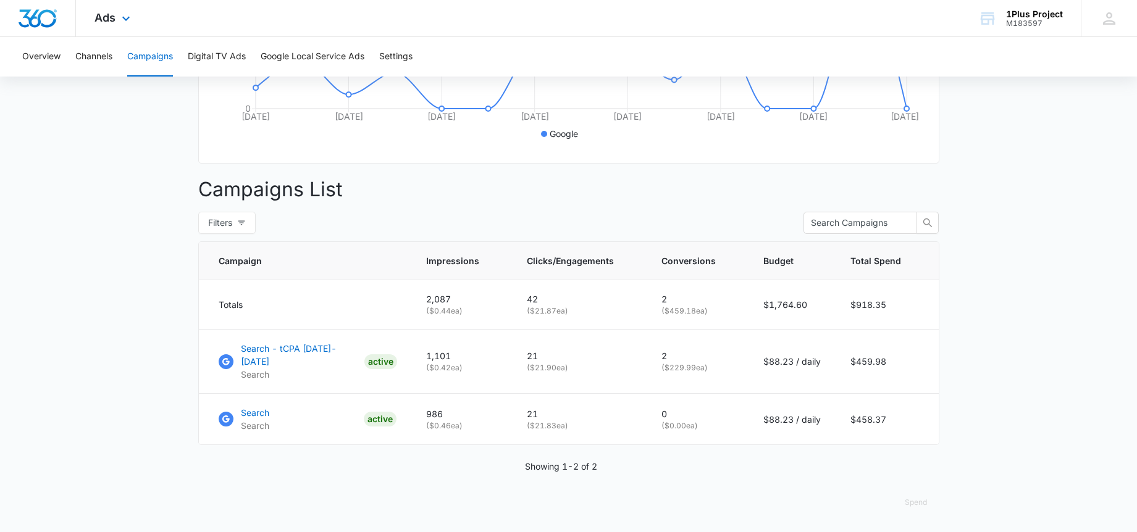
click at [117, 23] on div "Ads Apps Reputation Websites Forms CRM Email Social Payments POS Content Ads In…" at bounding box center [114, 18] width 76 height 36
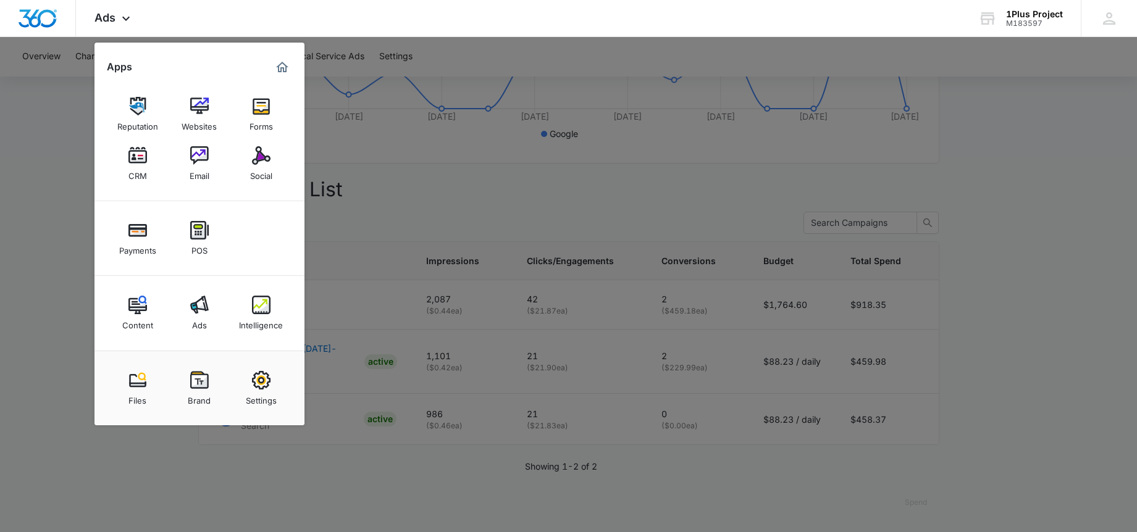
click at [482, 293] on div at bounding box center [568, 266] width 1137 height 532
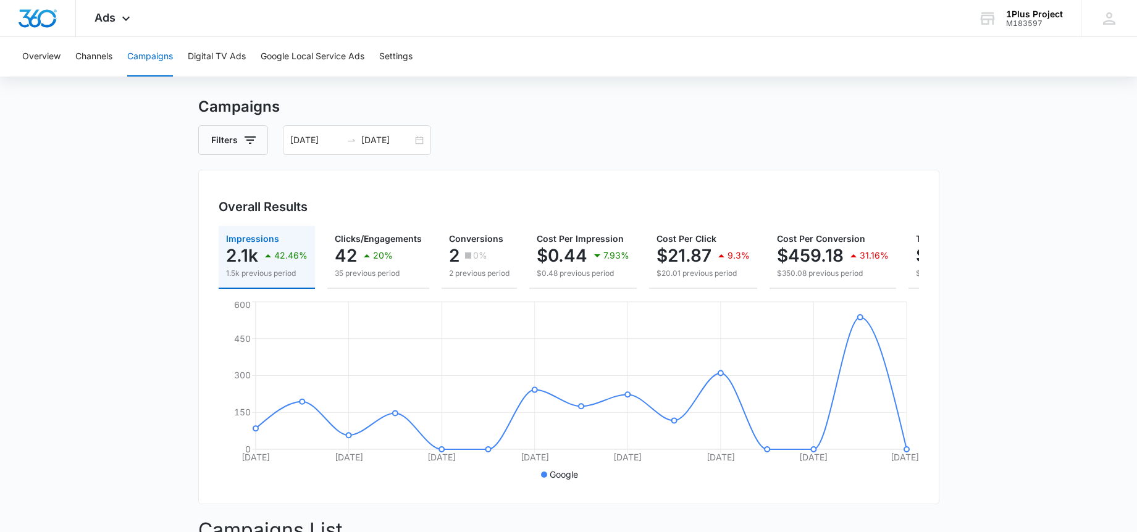
scroll to position [0, 0]
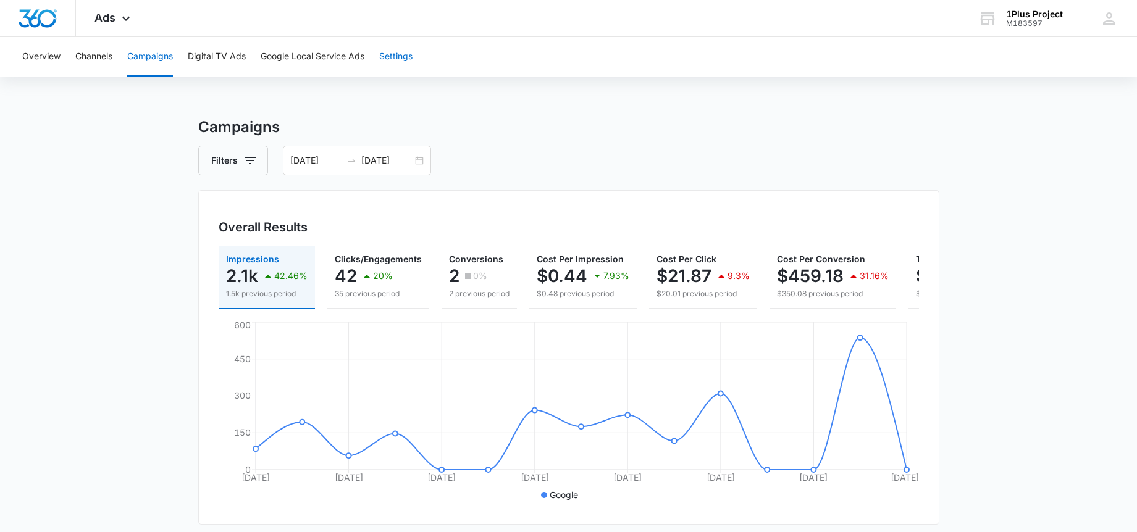
click at [407, 56] on button "Settings" at bounding box center [395, 57] width 33 height 40
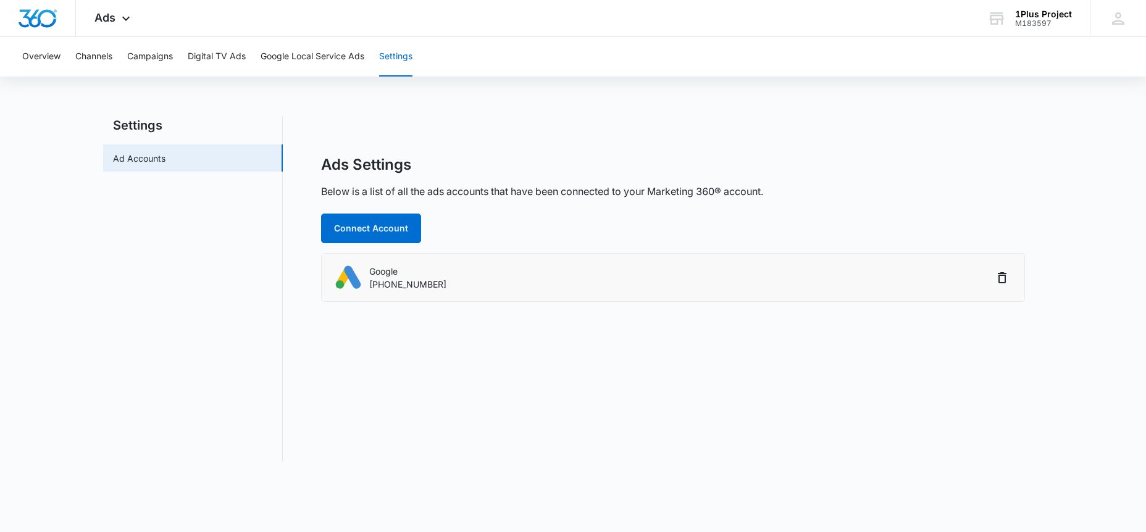
click at [381, 278] on p "[PHONE_NUMBER]" at bounding box center [407, 284] width 77 height 13
click at [360, 232] on button "Connect Account" at bounding box center [371, 229] width 100 height 30
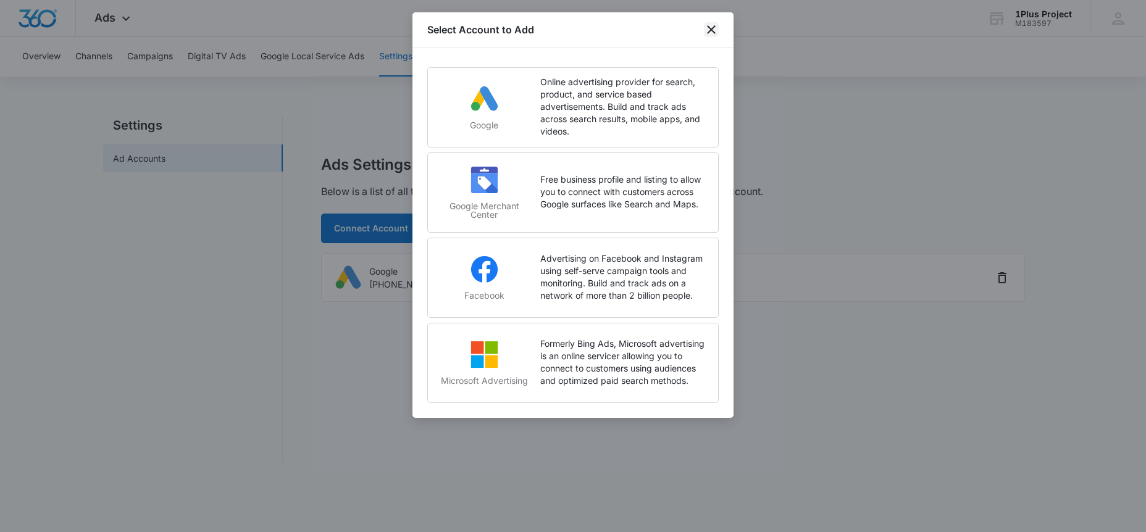
click at [711, 33] on icon "close" at bounding box center [711, 29] width 15 height 15
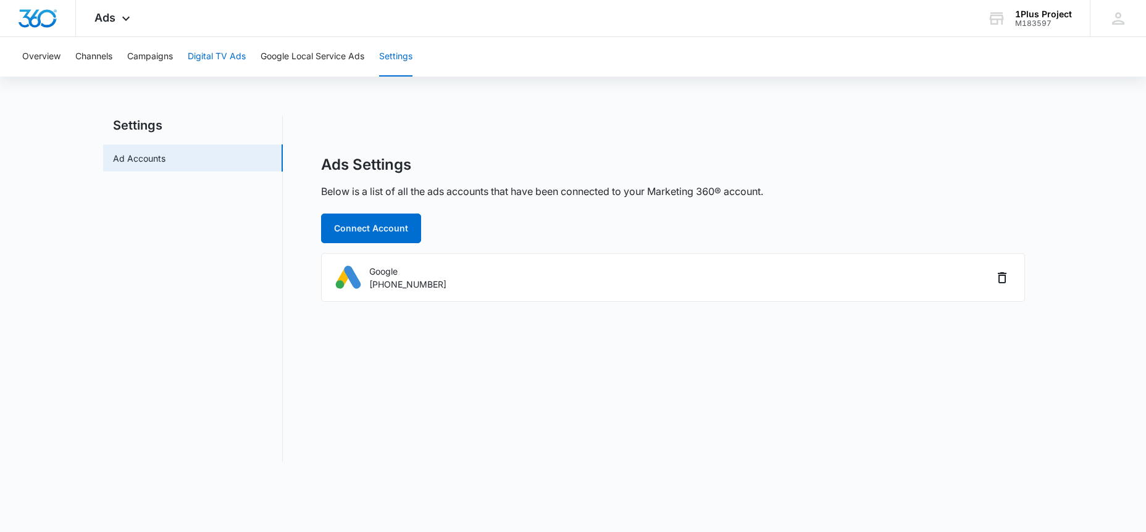
click at [196, 67] on button "Digital TV Ads" at bounding box center [217, 57] width 58 height 40
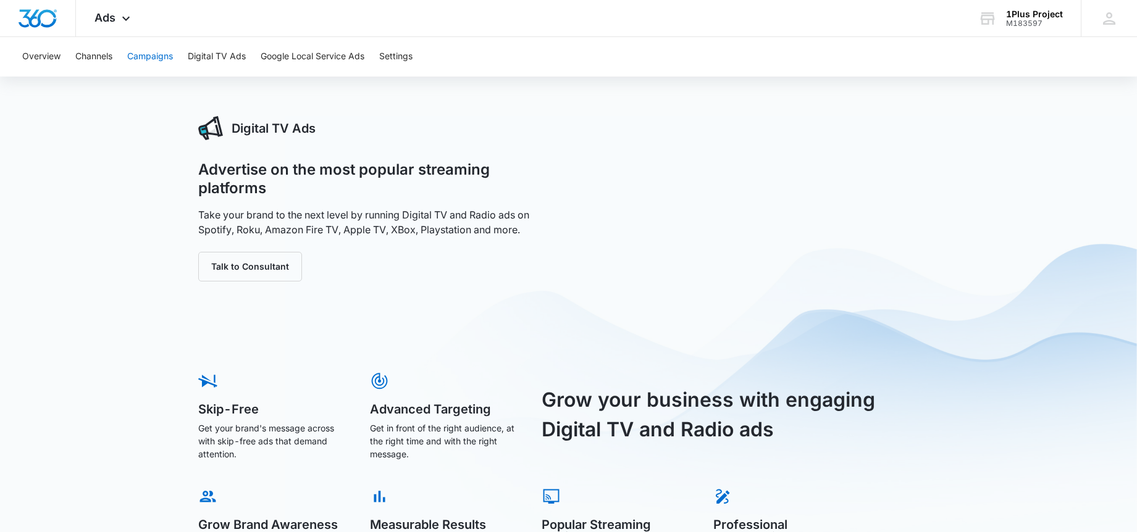
click at [162, 57] on button "Campaigns" at bounding box center [150, 57] width 46 height 40
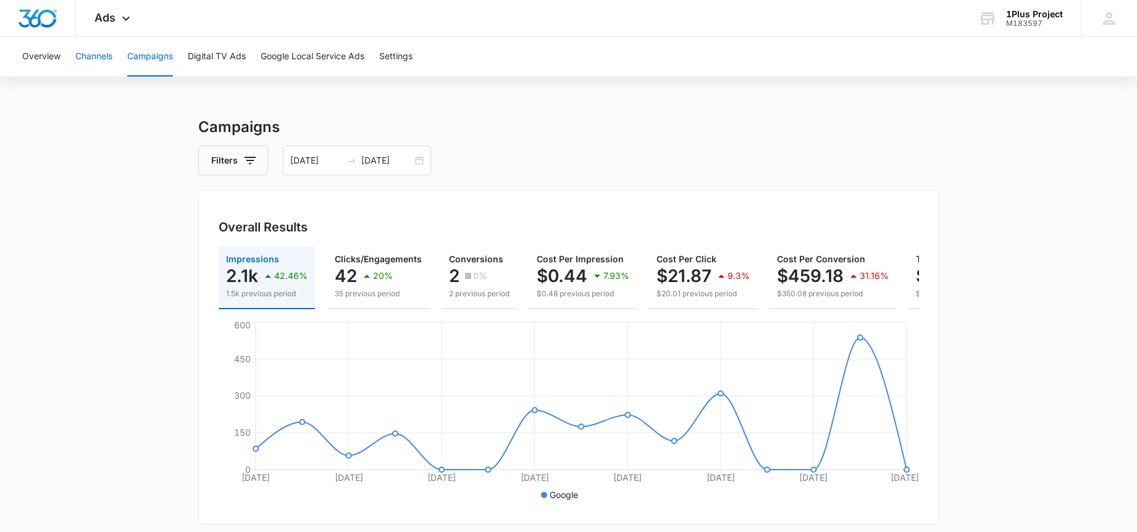
click at [80, 65] on button "Channels" at bounding box center [93, 57] width 37 height 40
click at [33, 66] on button "Overview" at bounding box center [41, 57] width 38 height 40
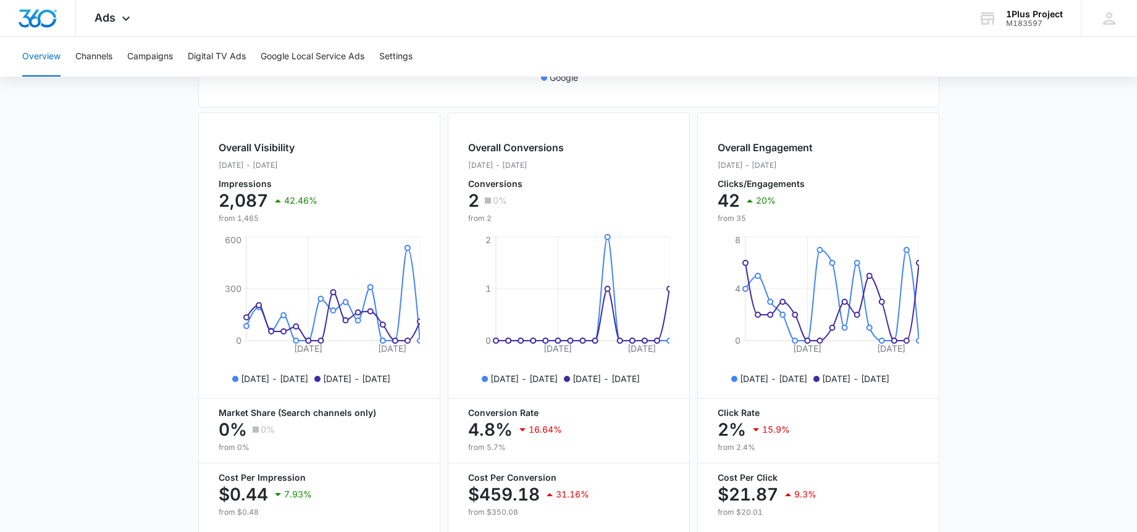
scroll to position [480, 0]
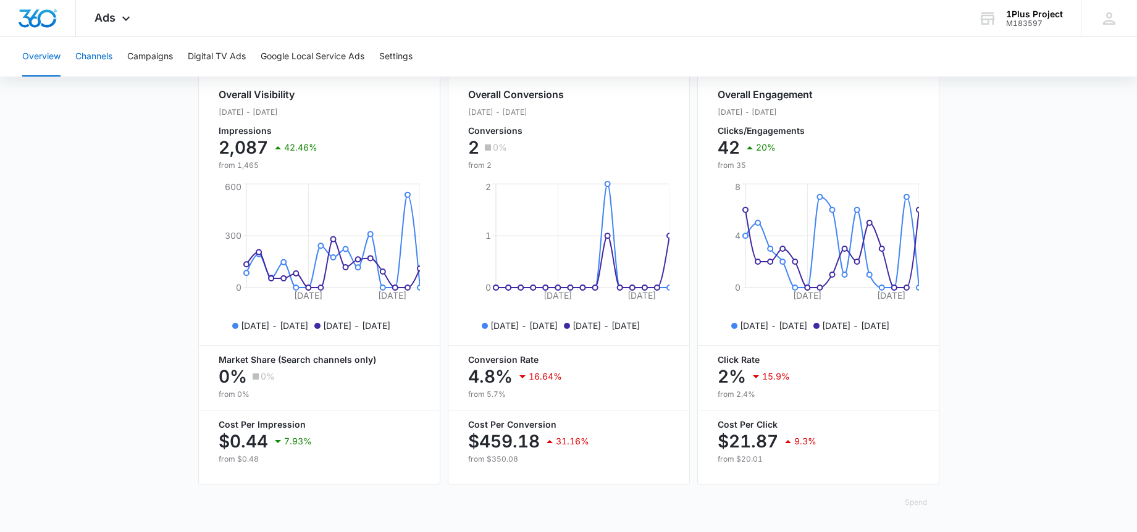
click at [91, 52] on button "Channels" at bounding box center [93, 57] width 37 height 40
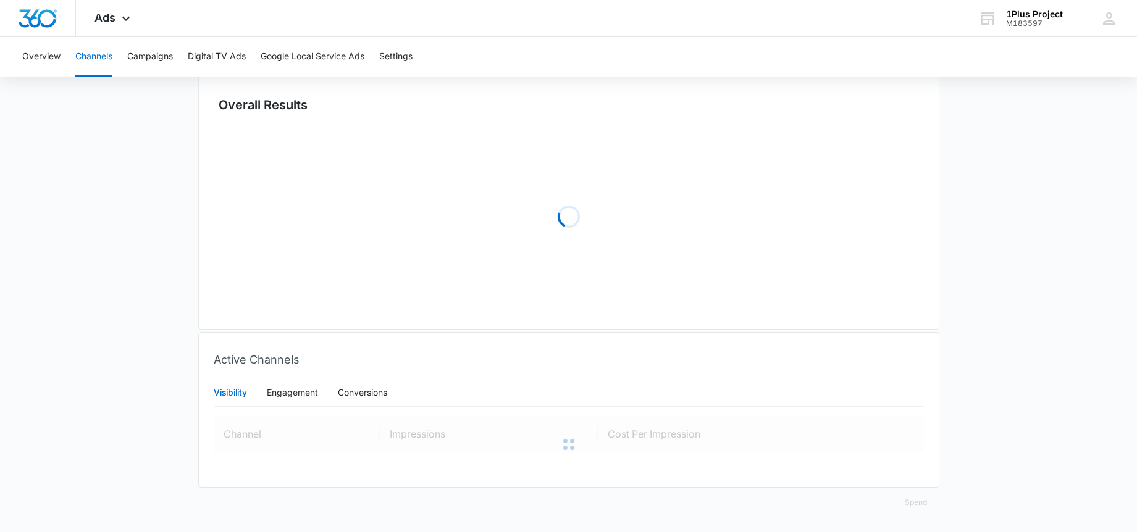
type input "[DATE]"
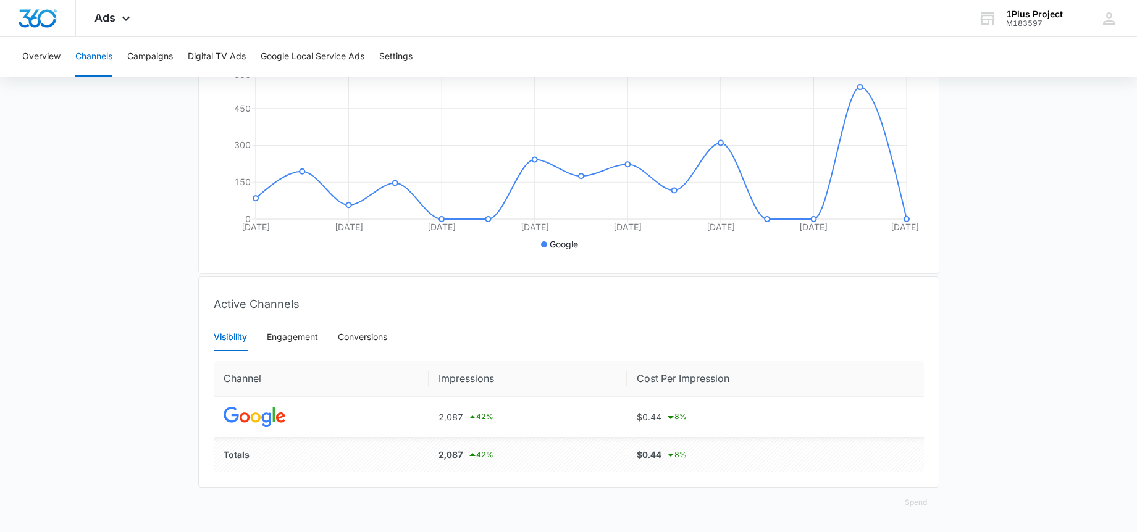
scroll to position [141, 0]
